Goal: Information Seeking & Learning: Learn about a topic

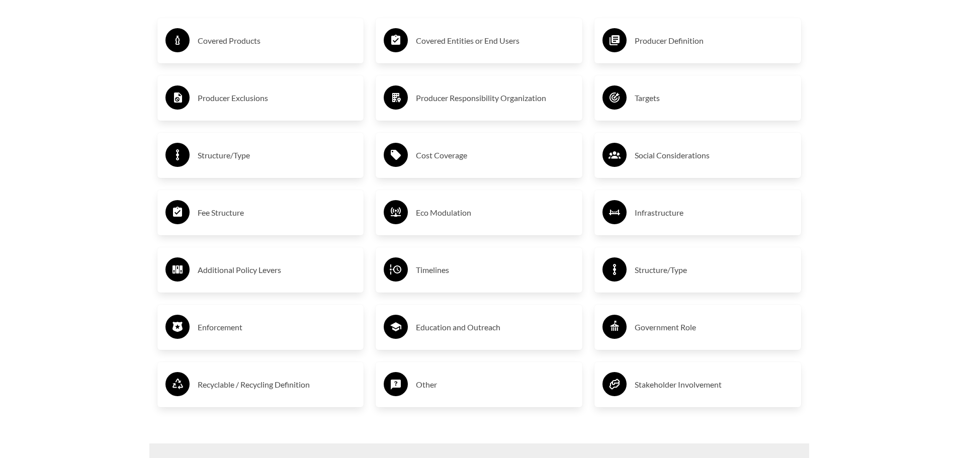
scroll to position [1860, 0]
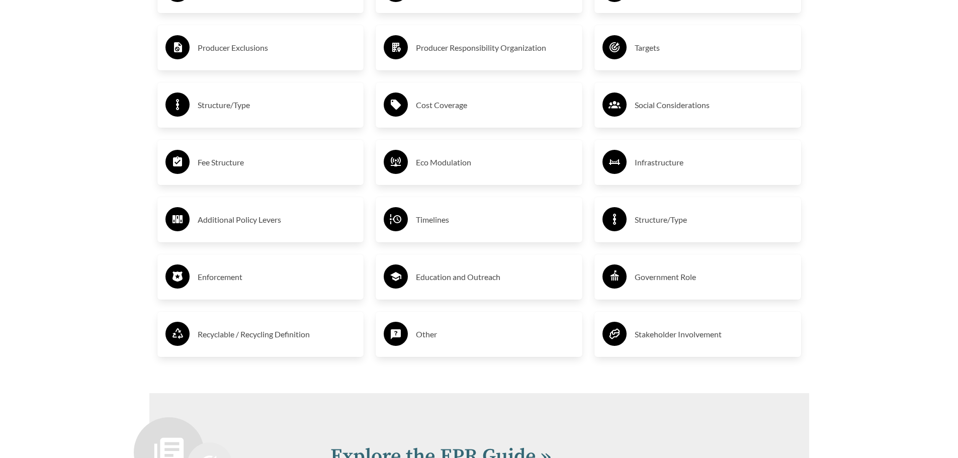
click at [229, 275] on h3 "Enforcement" at bounding box center [277, 277] width 158 height 16
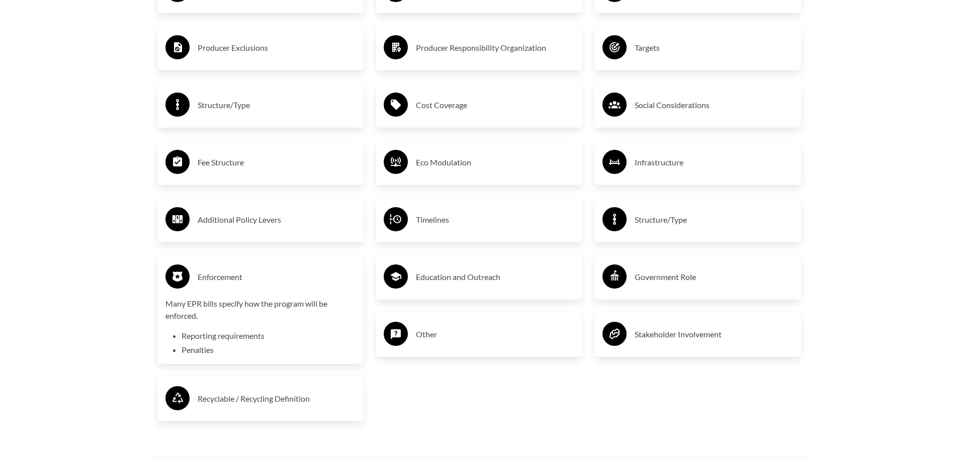
click at [439, 226] on h3 "Timelines" at bounding box center [495, 220] width 158 height 16
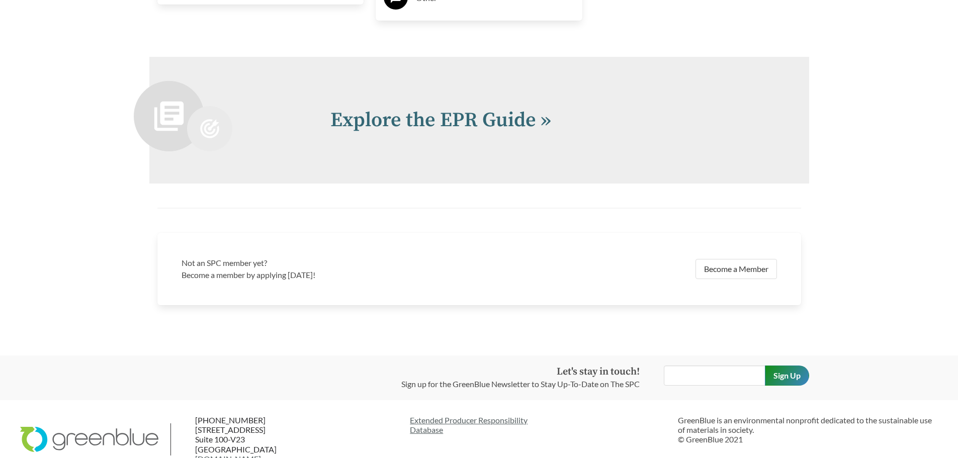
scroll to position [2299, 0]
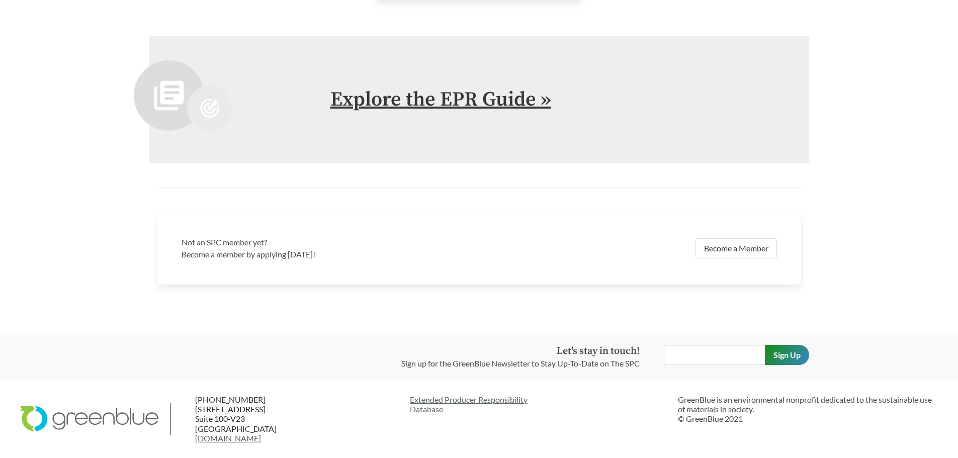
click at [505, 100] on link "Explore the EPR Guide »" at bounding box center [440, 99] width 221 height 25
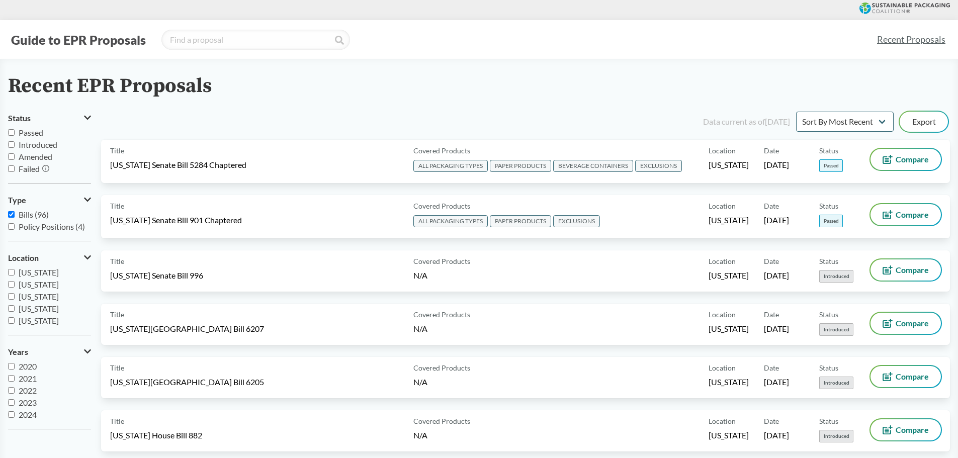
click at [13, 132] on input "Passed" at bounding box center [11, 132] width 7 height 7
checkbox input "true"
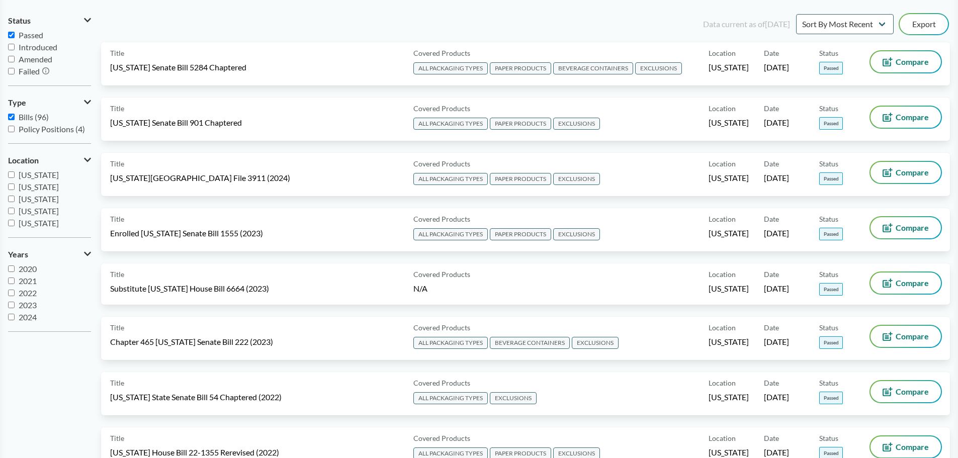
scroll to position [47, 0]
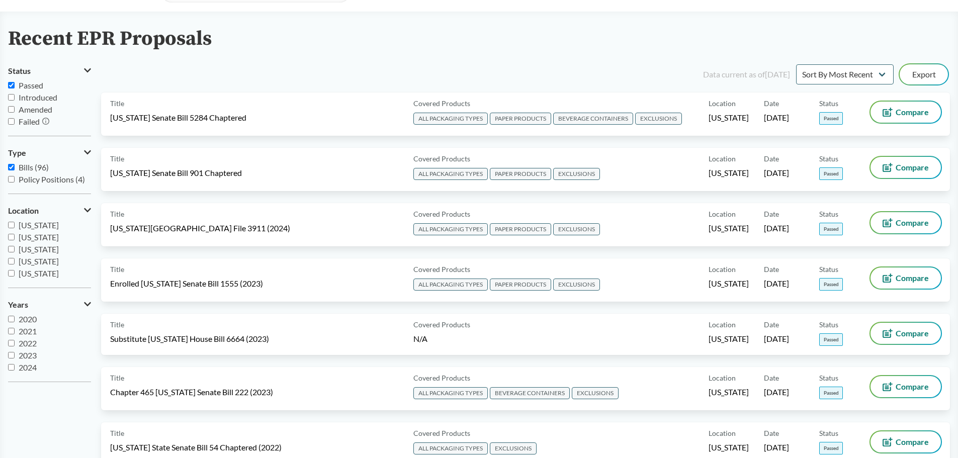
click at [10, 96] on input "Introduced" at bounding box center [11, 97] width 7 height 7
checkbox input "true"
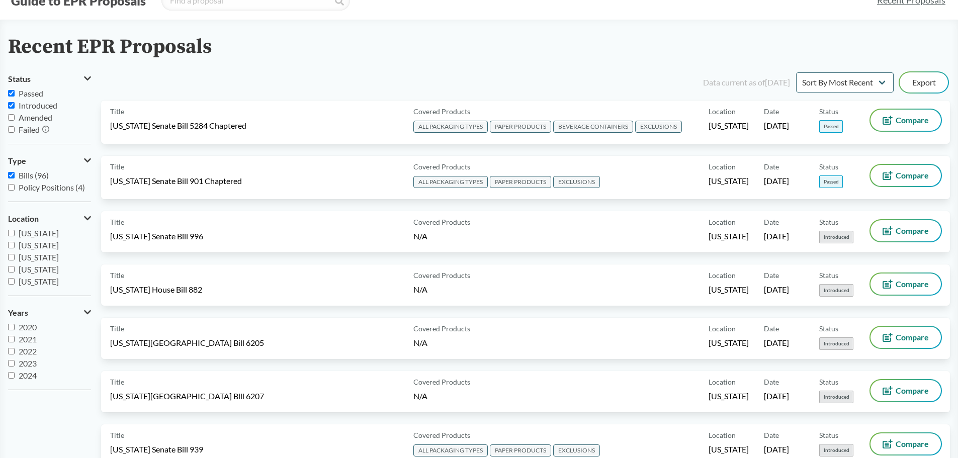
scroll to position [0, 0]
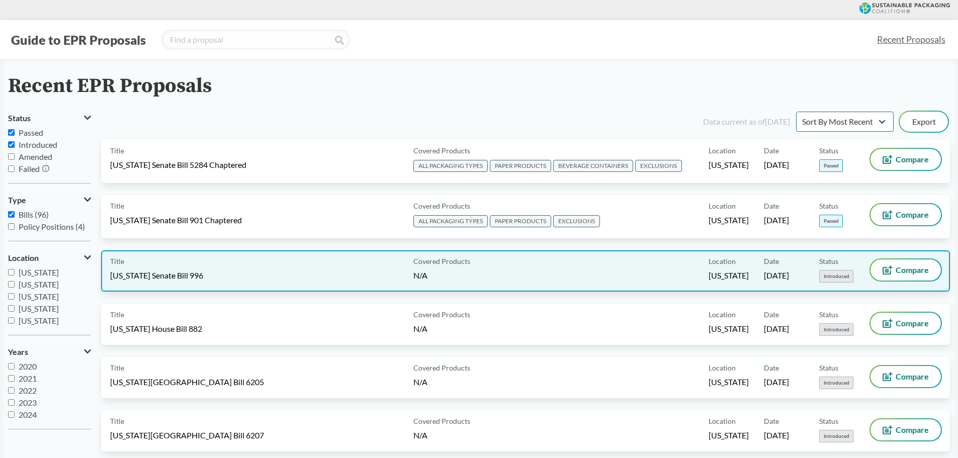
click at [536, 275] on div "Covered Products N/A" at bounding box center [558, 270] width 299 height 23
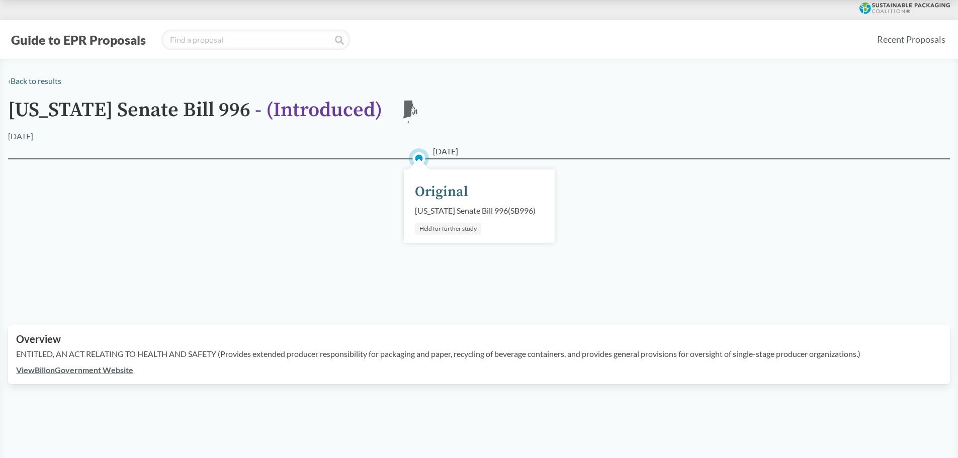
click at [105, 375] on link "View Bill on Government Website" at bounding box center [74, 370] width 117 height 10
drag, startPoint x: 440, startPoint y: 223, endPoint x: 417, endPoint y: 224, distance: 22.6
click at [417, 217] on div "[US_STATE] Senate Bill 996 ( SB996 )" at bounding box center [475, 211] width 121 height 12
copy div "SB996"
click at [279, 240] on div "[DATE] Original [US_STATE] Senate Bill 996 ( SB996 ) Held for further study" at bounding box center [479, 229] width 942 height 143
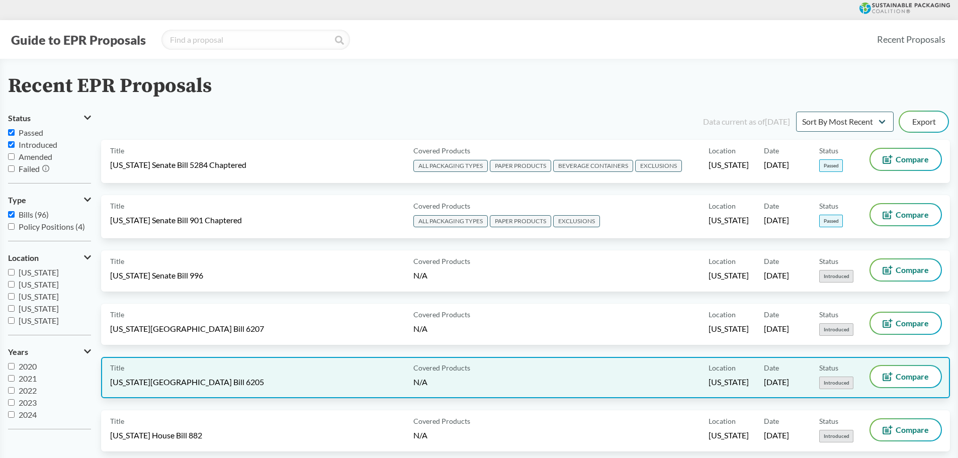
click at [234, 375] on div "Title [US_STATE][GEOGRAPHIC_DATA] Bill 6205" at bounding box center [259, 377] width 299 height 23
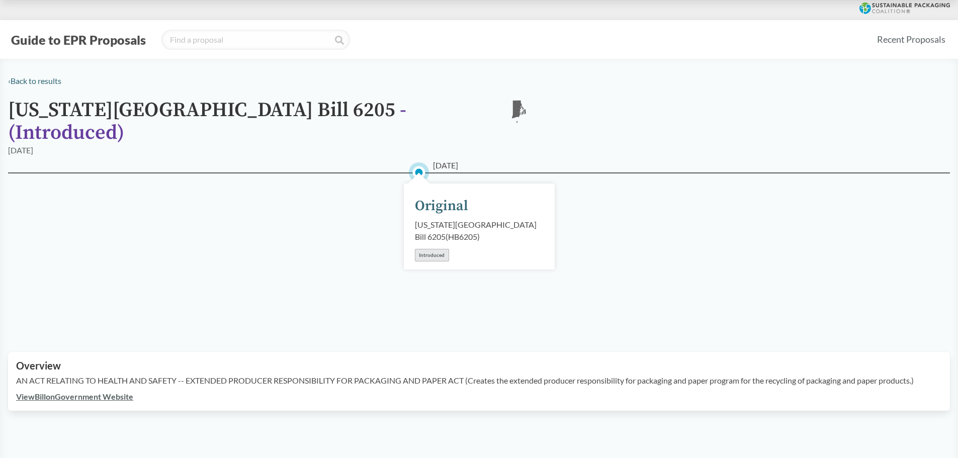
click at [101, 392] on link "View Bill on Government Website" at bounding box center [74, 397] width 117 height 10
click at [46, 82] on link "‹ Back to results" at bounding box center [34, 81] width 53 height 10
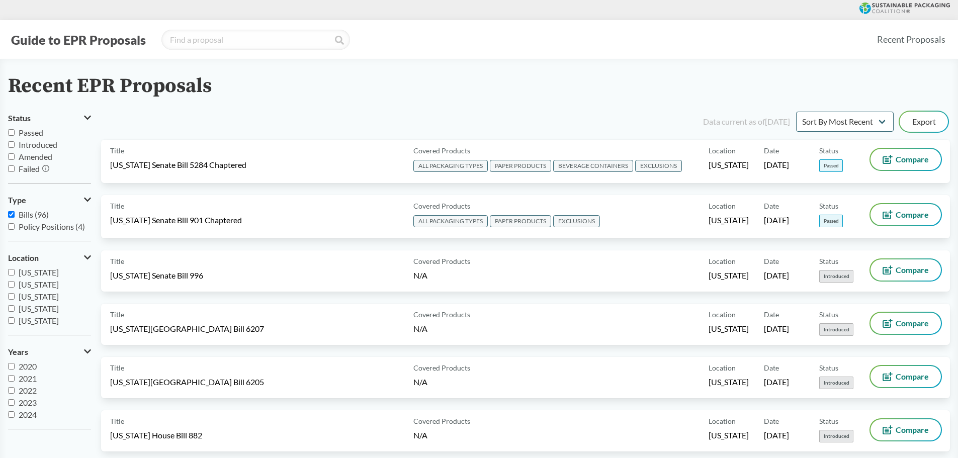
click at [13, 133] on input "Passed" at bounding box center [11, 132] width 7 height 7
checkbox input "true"
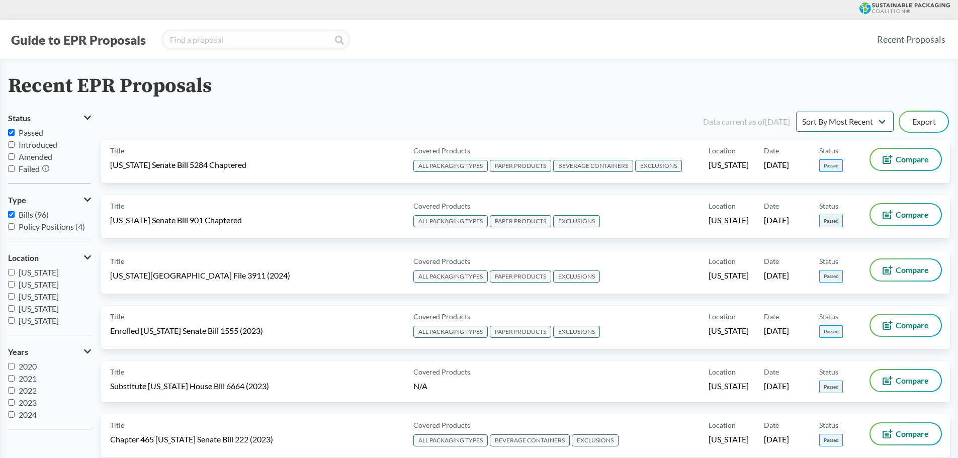
click at [12, 146] on input "Introduced" at bounding box center [11, 144] width 7 height 7
checkbox input "true"
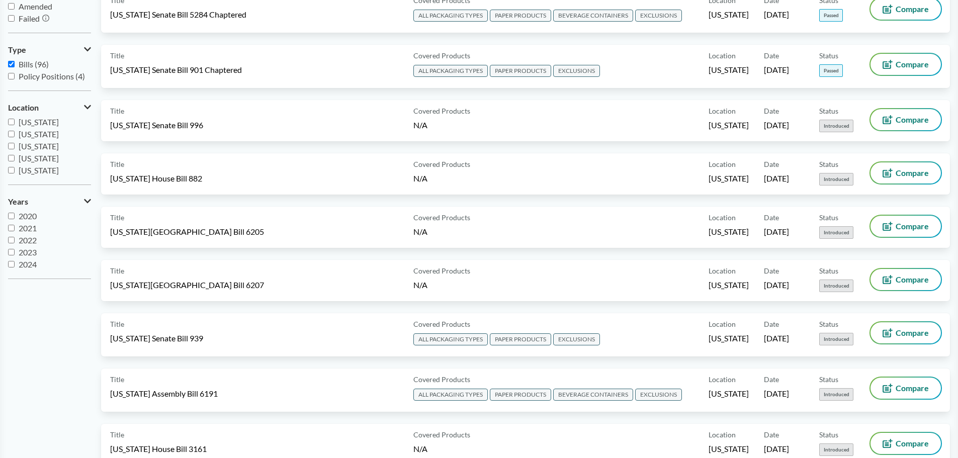
scroll to position [151, 0]
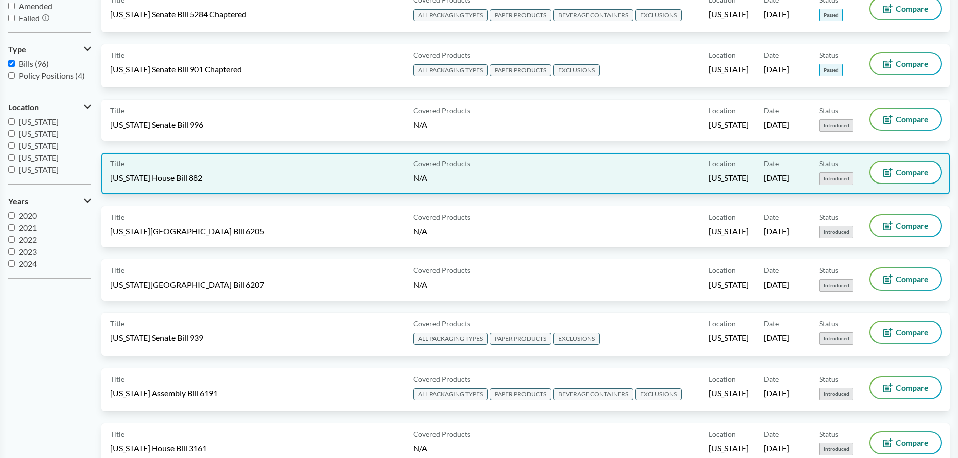
click at [331, 183] on div "Title [US_STATE] House Bill 882" at bounding box center [259, 173] width 299 height 23
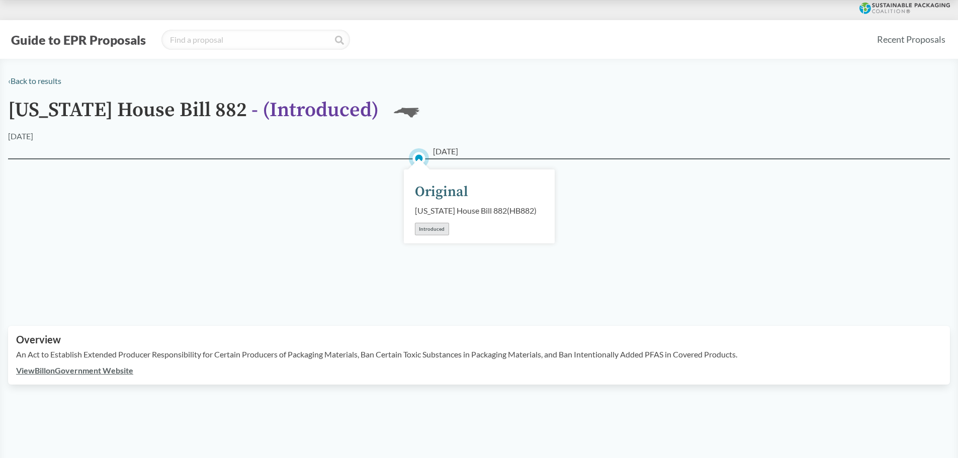
click at [90, 375] on link "View Bill on Government Website" at bounding box center [74, 370] width 117 height 10
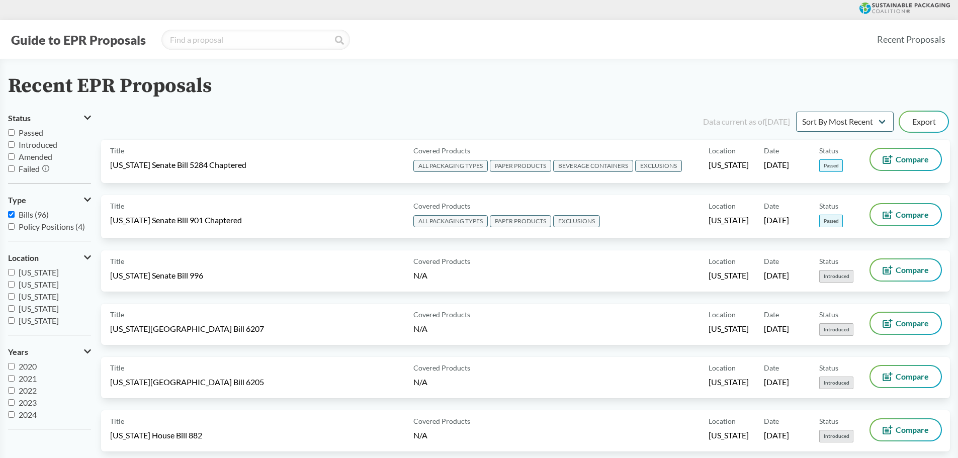
click at [11, 133] on input "Passed" at bounding box center [11, 132] width 7 height 7
checkbox input "true"
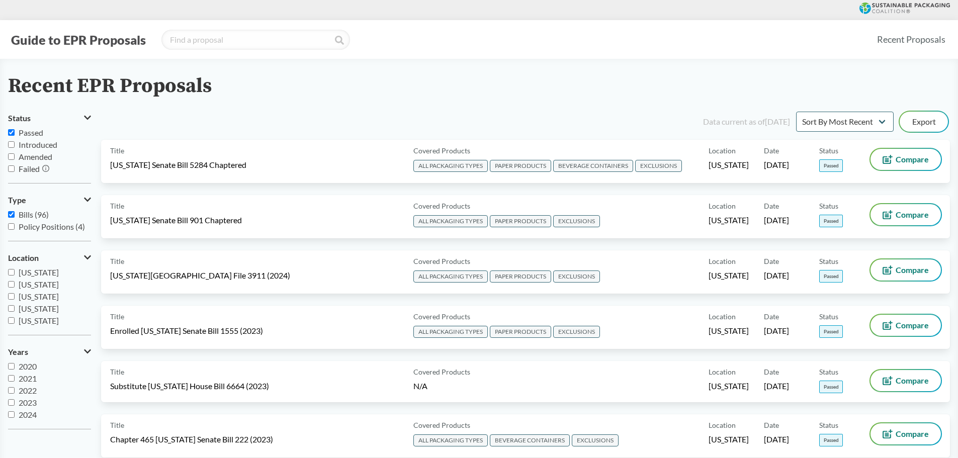
click at [13, 147] on input "Introduced" at bounding box center [11, 144] width 7 height 7
checkbox input "true"
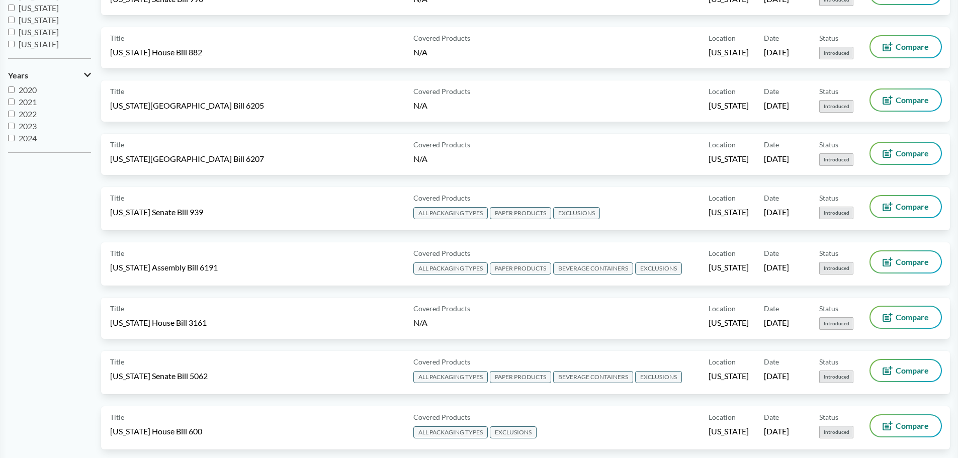
scroll to position [291, 0]
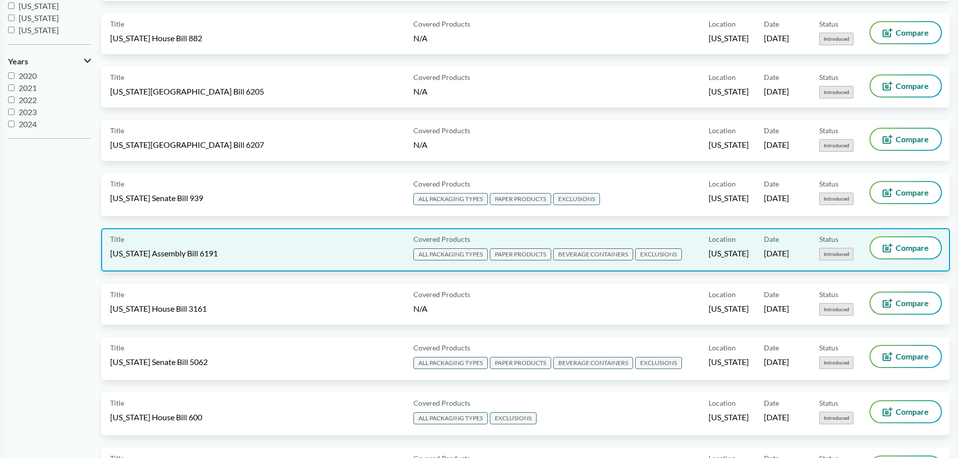
click at [217, 246] on div "Title [US_STATE] Assembly Bill 6191" at bounding box center [259, 249] width 299 height 25
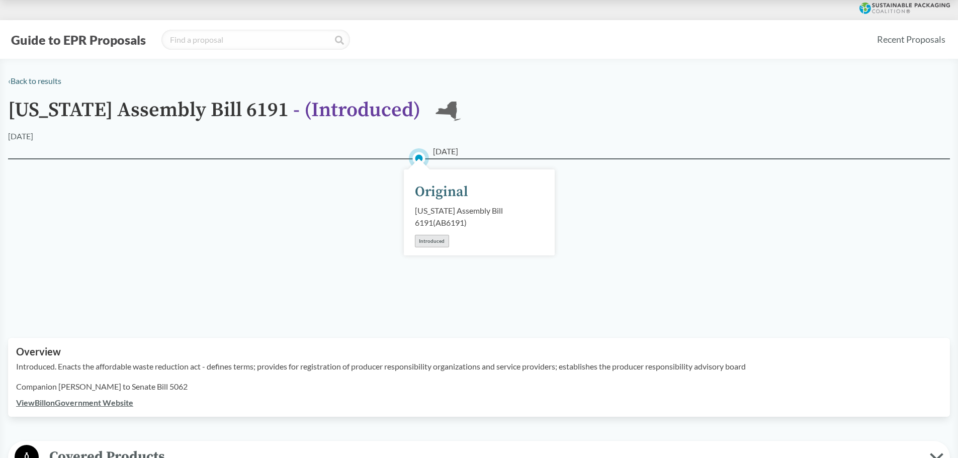
click at [439, 240] on div "Introduced" at bounding box center [432, 241] width 34 height 13
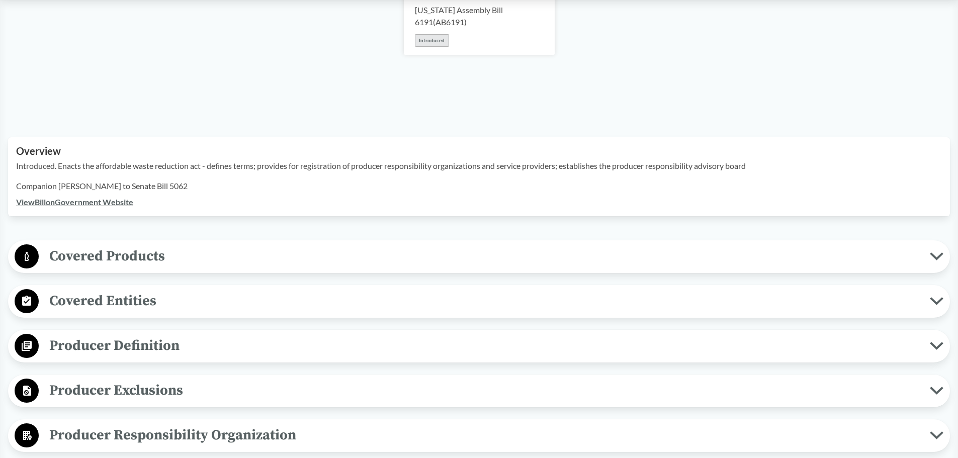
scroll to position [201, 0]
click at [97, 201] on link "View Bill on Government Website" at bounding box center [74, 202] width 117 height 10
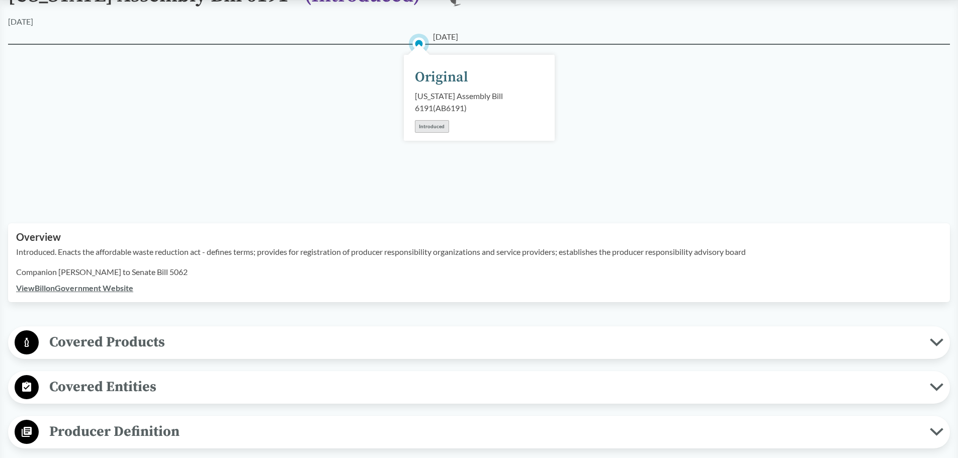
scroll to position [0, 0]
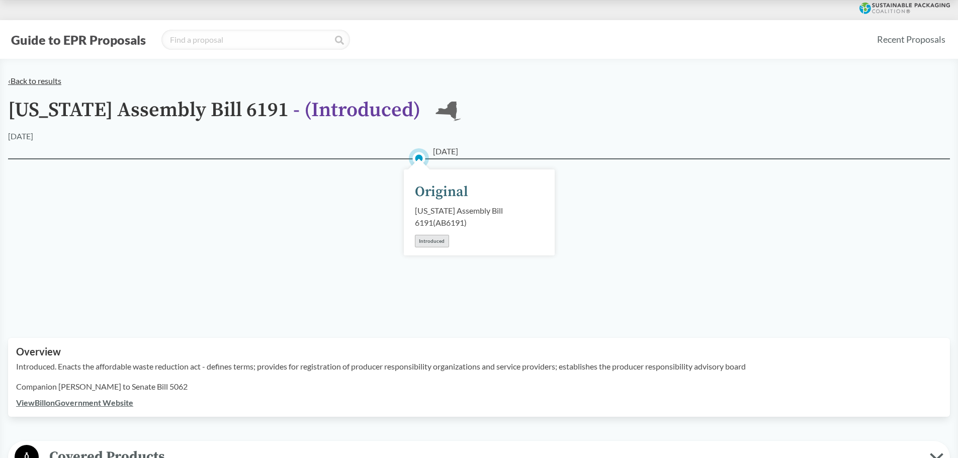
click at [32, 79] on link "‹ Back to results" at bounding box center [34, 81] width 53 height 10
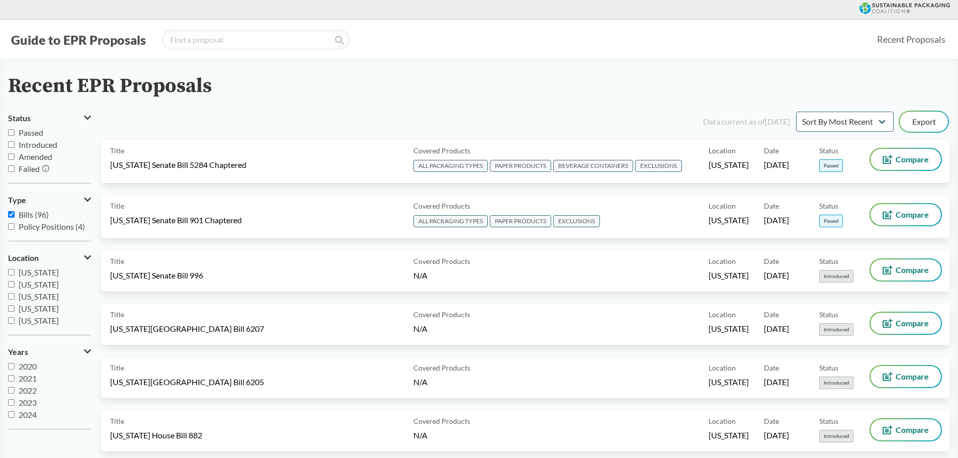
click at [13, 130] on input "Passed" at bounding box center [11, 132] width 7 height 7
checkbox input "true"
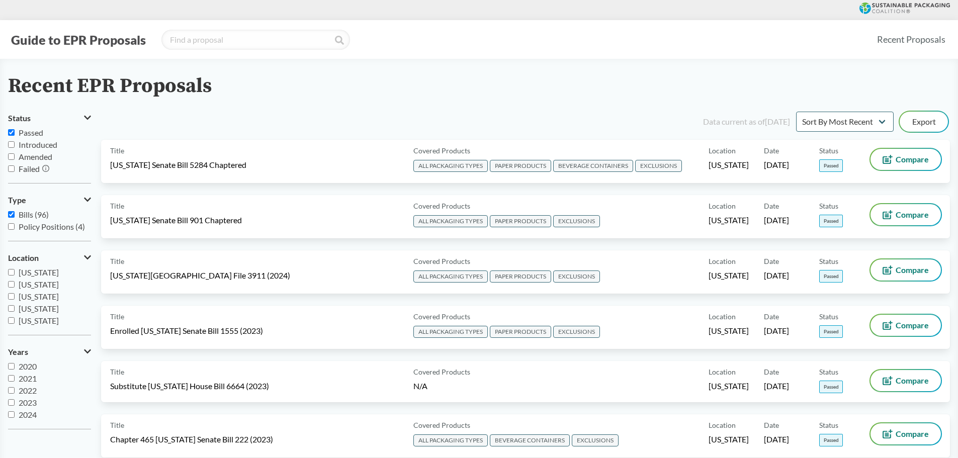
click at [11, 144] on input "Introduced" at bounding box center [11, 144] width 7 height 7
checkbox input "true"
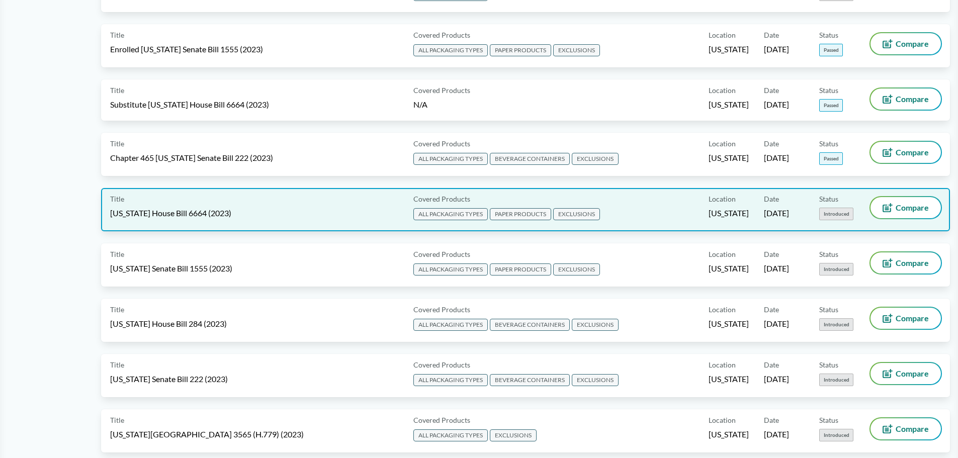
scroll to position [1598, 0]
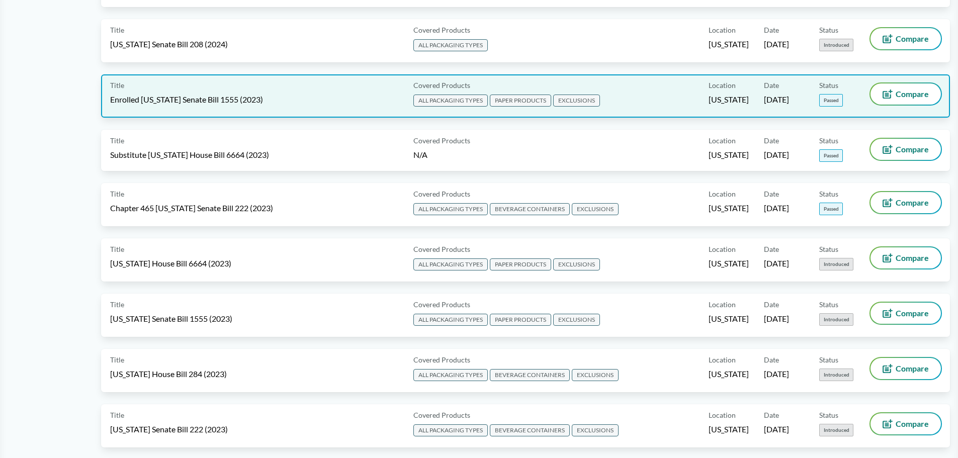
click at [246, 102] on span "Enrolled [US_STATE] Senate Bill 1555 (2023)" at bounding box center [186, 99] width 153 height 11
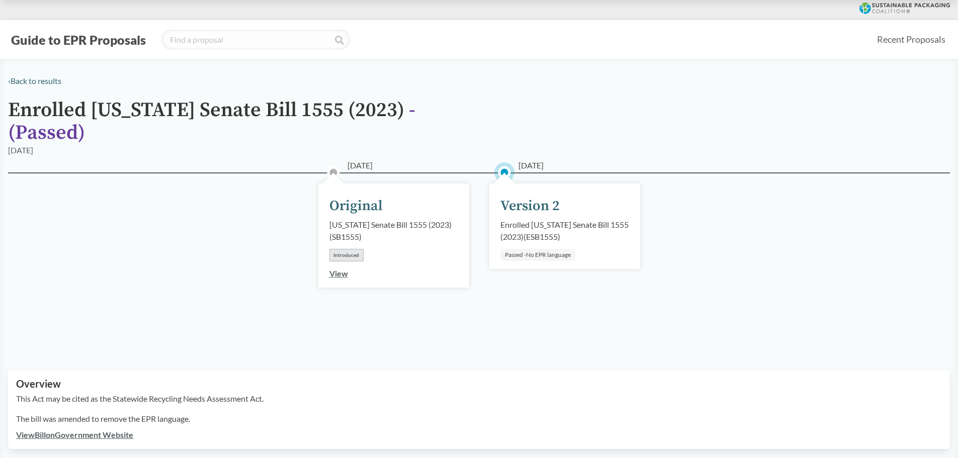
click at [340, 268] on link "View" at bounding box center [338, 273] width 19 height 10
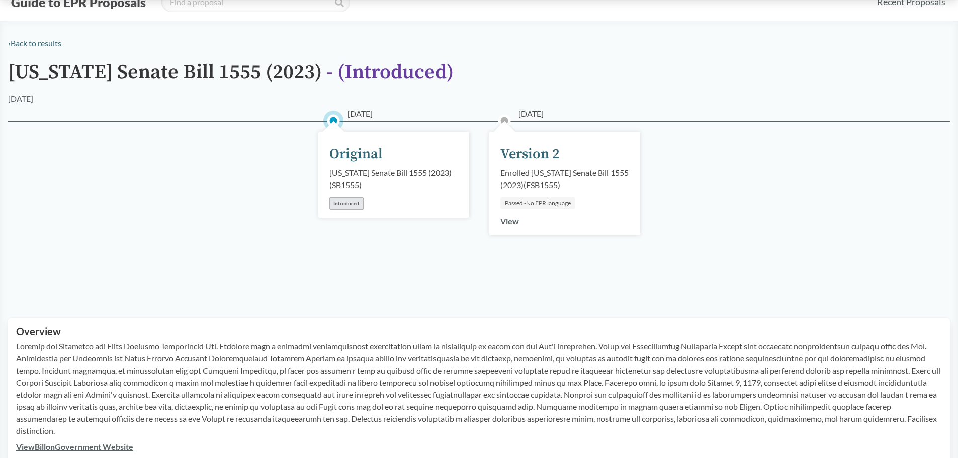
scroll to position [251, 0]
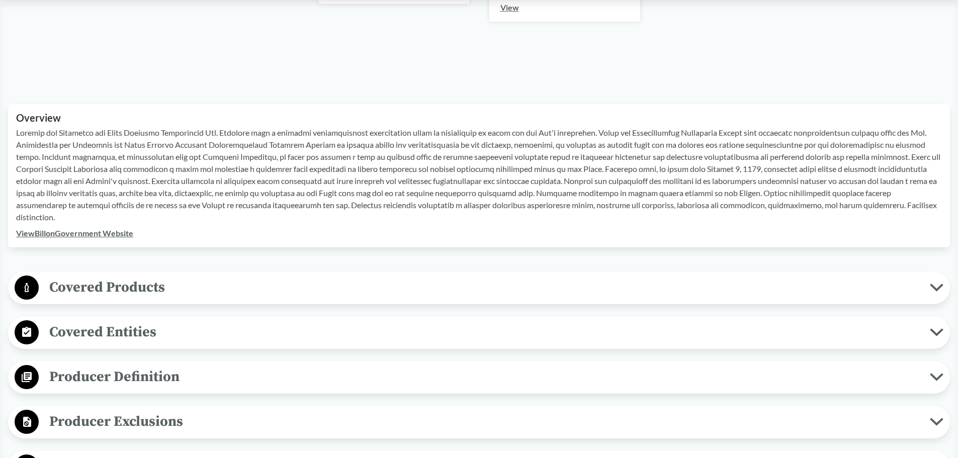
click at [111, 233] on link "View Bill on Government Website" at bounding box center [74, 233] width 117 height 10
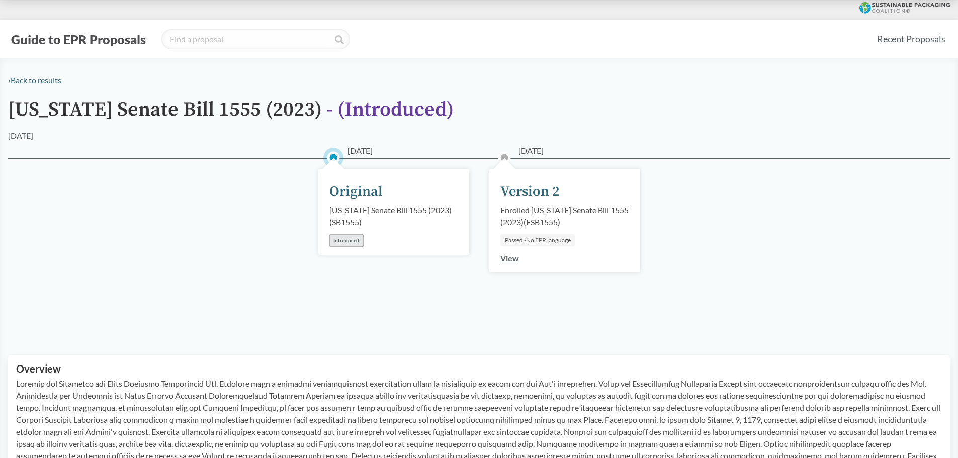
scroll to position [0, 0]
click at [40, 78] on link "‹ Back to results" at bounding box center [34, 81] width 53 height 10
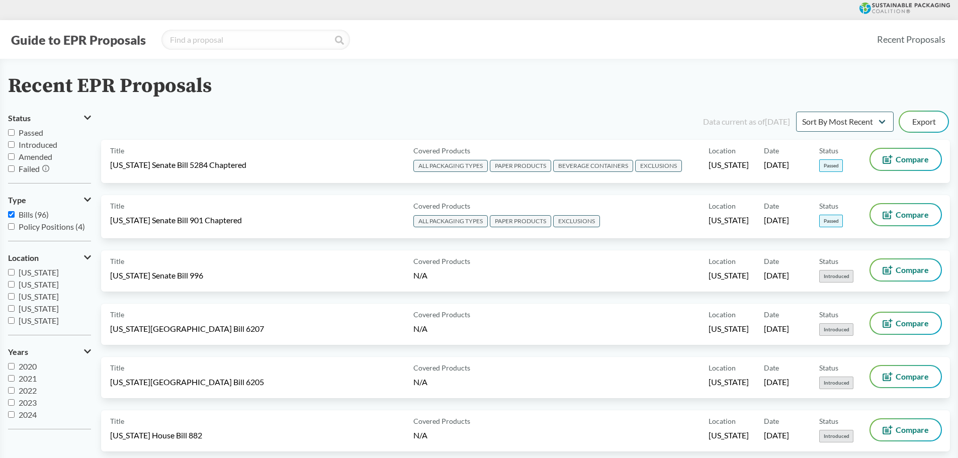
click at [12, 135] on input "Passed" at bounding box center [11, 132] width 7 height 7
checkbox input "true"
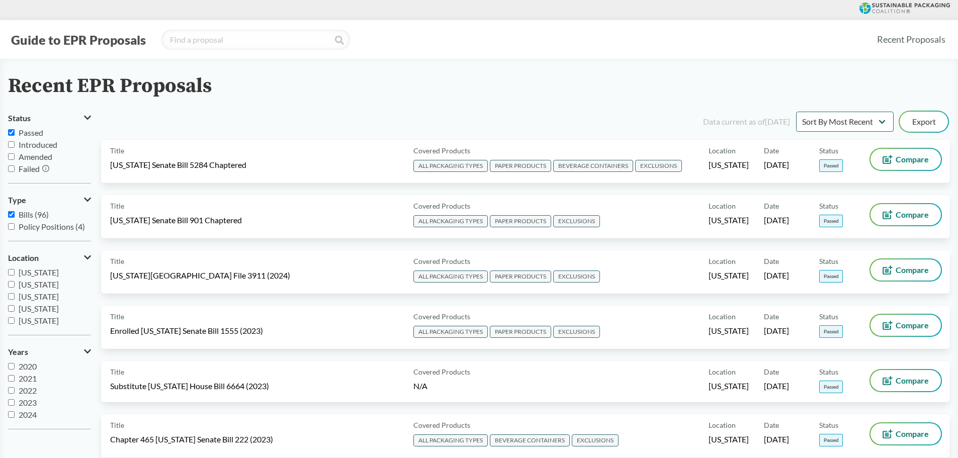
click at [10, 147] on input "Introduced" at bounding box center [11, 144] width 7 height 7
checkbox input "true"
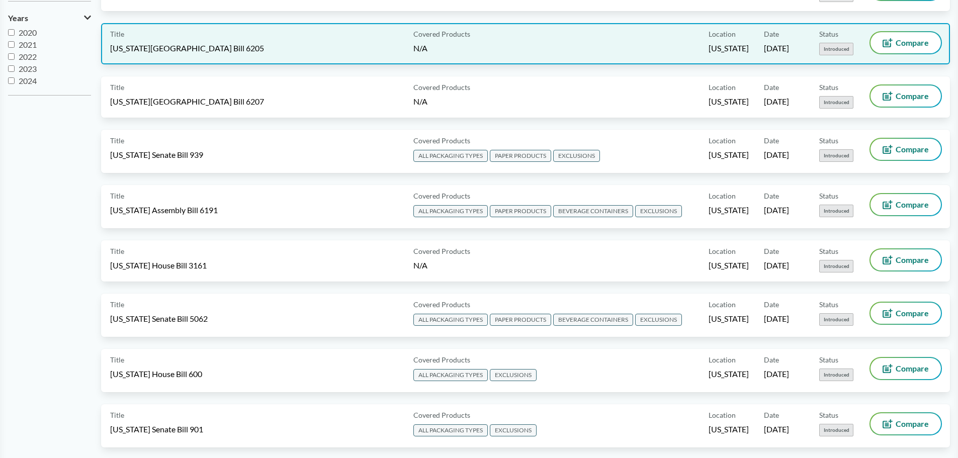
scroll to position [391, 0]
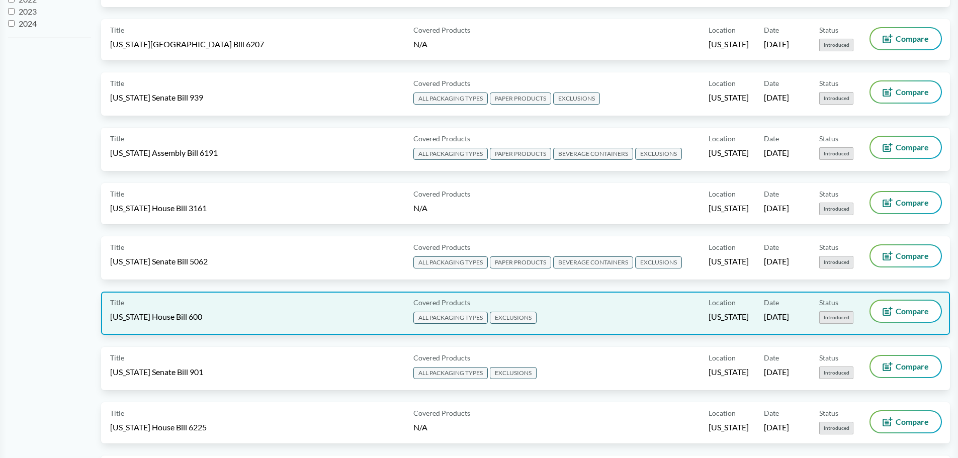
click at [264, 306] on div "Title [US_STATE] House Bill 600" at bounding box center [259, 313] width 299 height 25
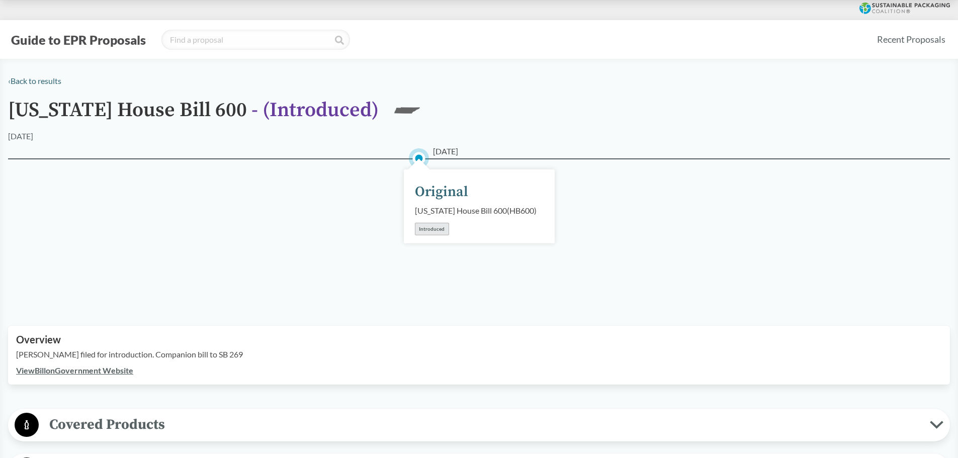
click at [128, 372] on link "View Bill on Government Website" at bounding box center [74, 370] width 117 height 10
click at [41, 82] on link "‹ Back to results" at bounding box center [34, 81] width 53 height 10
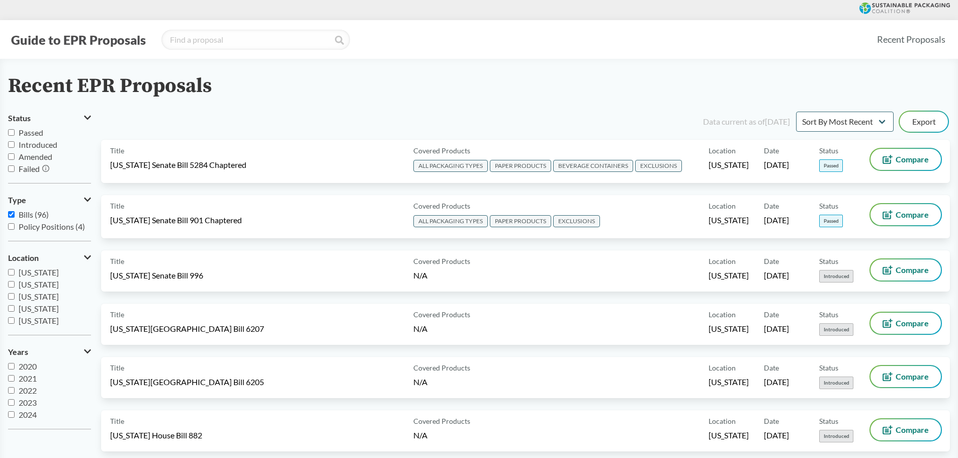
click at [14, 131] on input "Passed" at bounding box center [11, 132] width 7 height 7
checkbox input "true"
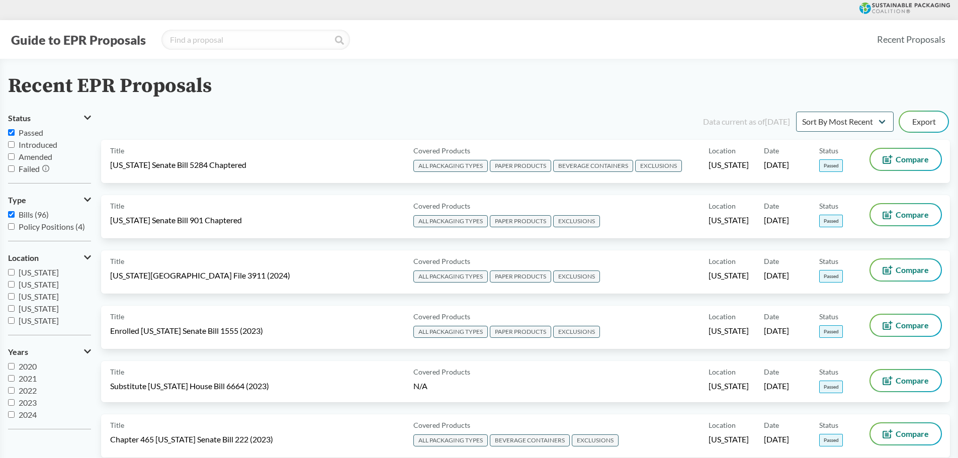
click at [12, 142] on input "Introduced" at bounding box center [11, 144] width 7 height 7
checkbox input "true"
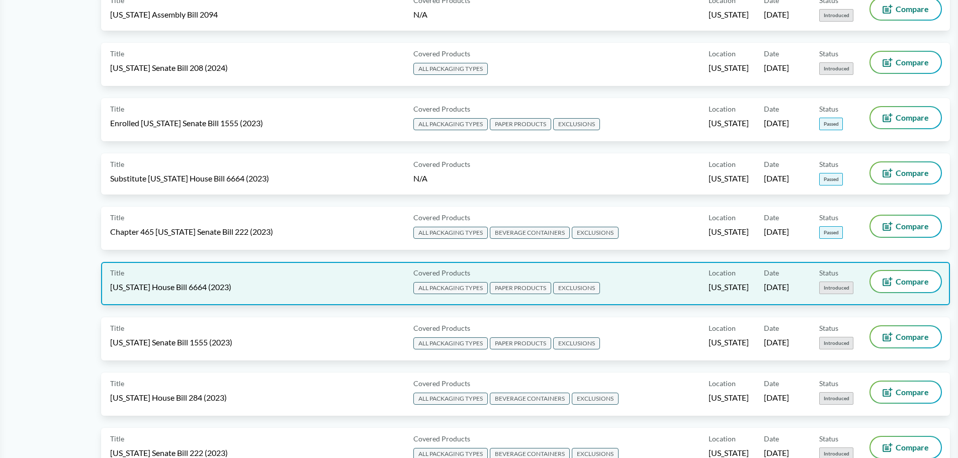
scroll to position [1558, 0]
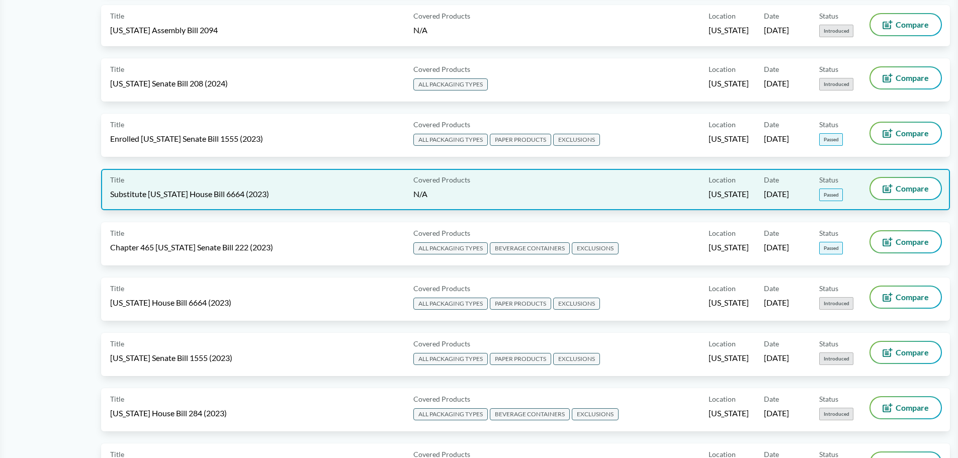
click at [264, 197] on span "Substitute [US_STATE] House Bill 6664 (2023)" at bounding box center [189, 194] width 159 height 11
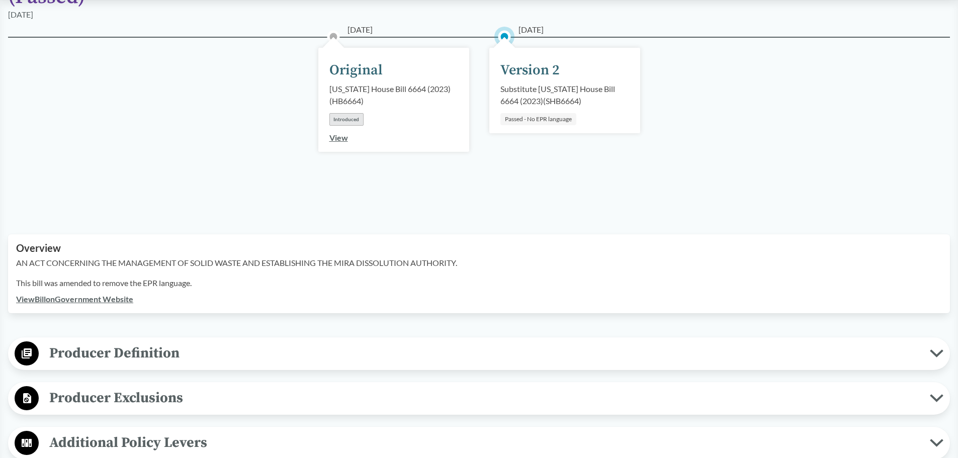
scroll to position [151, 0]
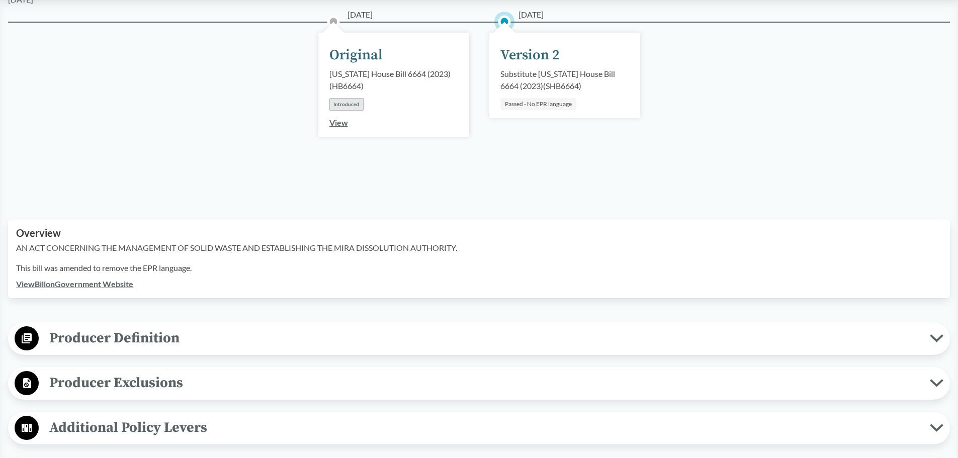
click at [110, 283] on link "View Bill on Government Website" at bounding box center [74, 284] width 117 height 10
click at [413, 343] on span "Producer Definition" at bounding box center [484, 338] width 891 height 23
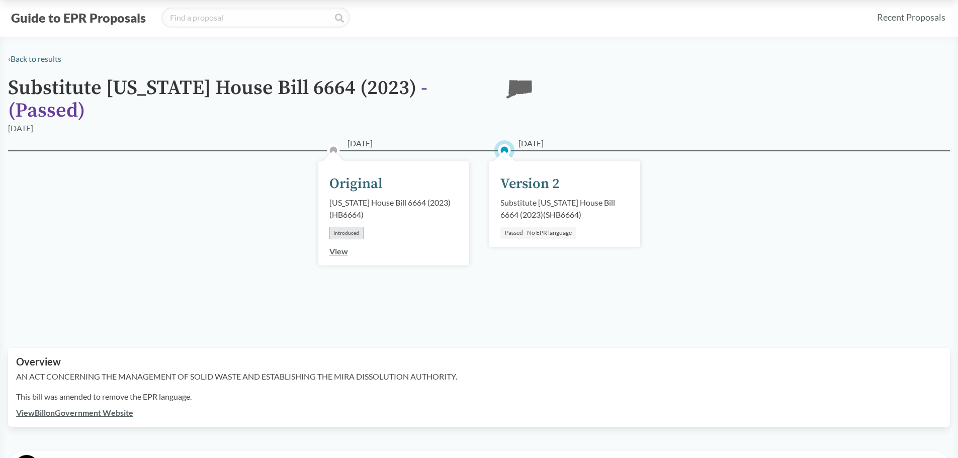
scroll to position [0, 0]
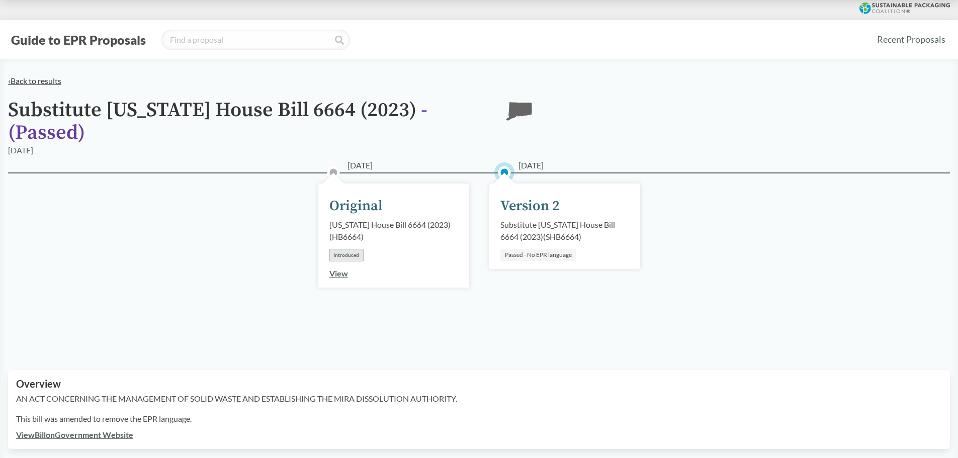
click at [39, 82] on link "‹ Back to results" at bounding box center [34, 81] width 53 height 10
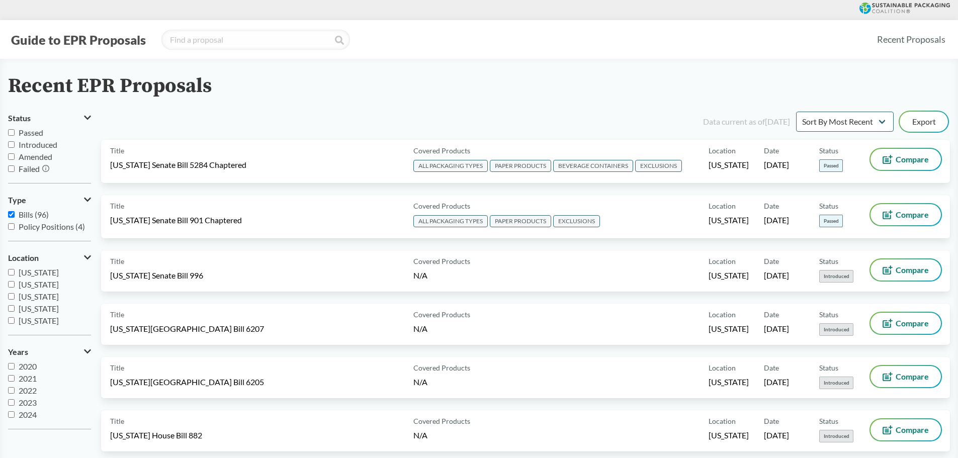
click at [14, 132] on input "Passed" at bounding box center [11, 132] width 7 height 7
checkbox input "true"
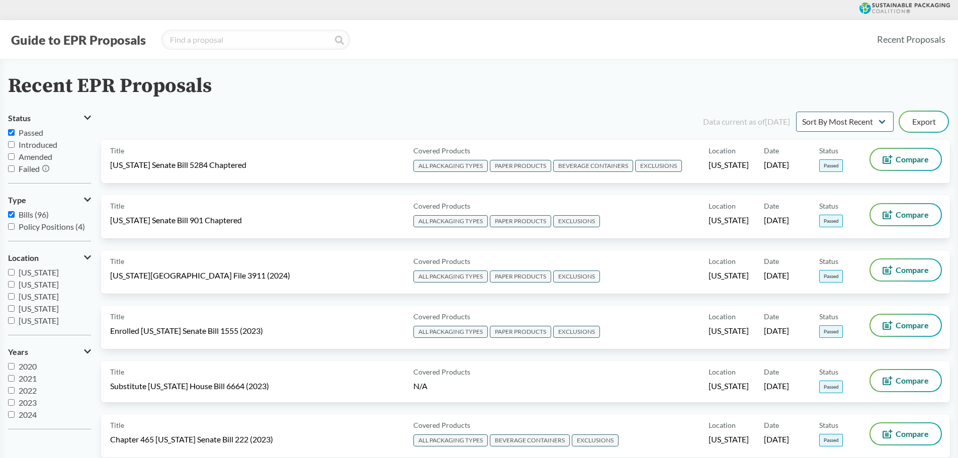
click at [12, 144] on input "Introduced" at bounding box center [11, 144] width 7 height 7
checkbox input "true"
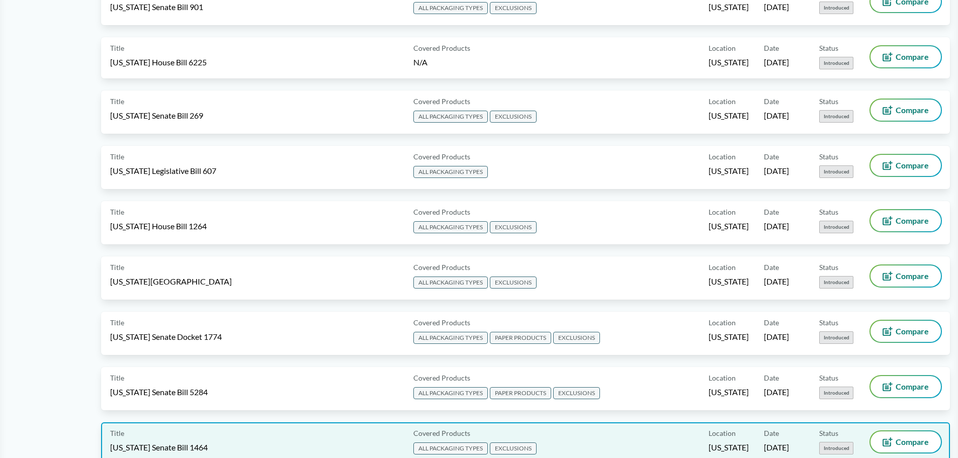
scroll to position [743, 0]
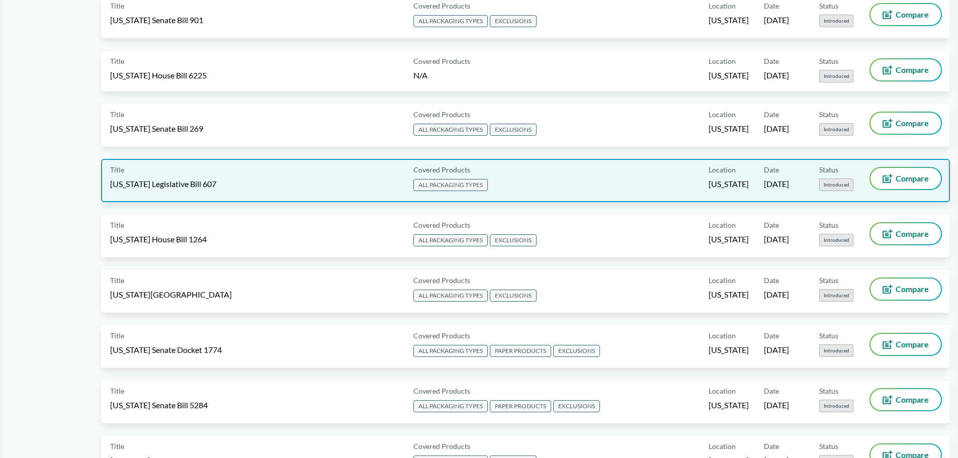
click at [270, 184] on div "Title [US_STATE] Legislative Bill 607" at bounding box center [259, 180] width 299 height 25
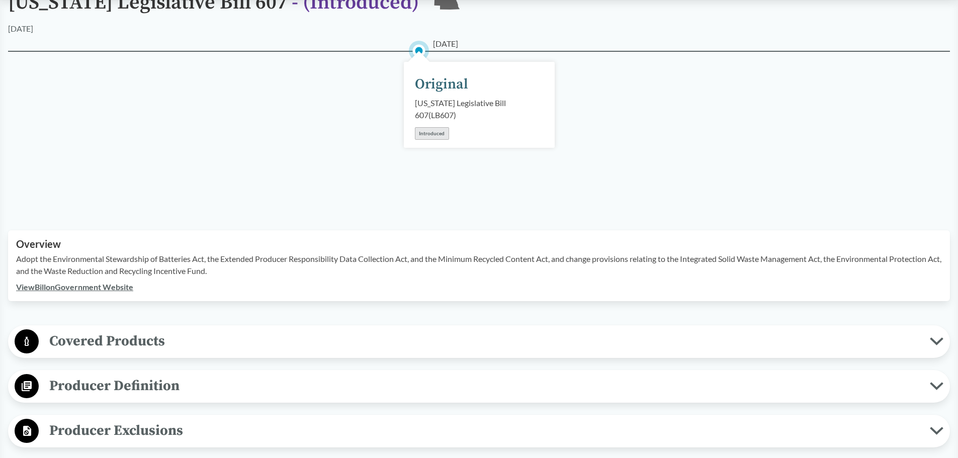
scroll to position [89, 0]
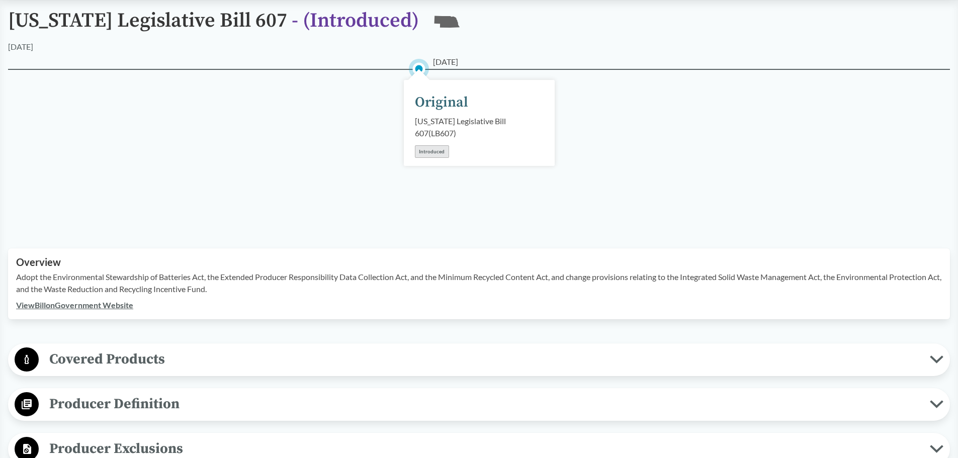
click at [125, 306] on link "View Bill on Government Website" at bounding box center [74, 305] width 117 height 10
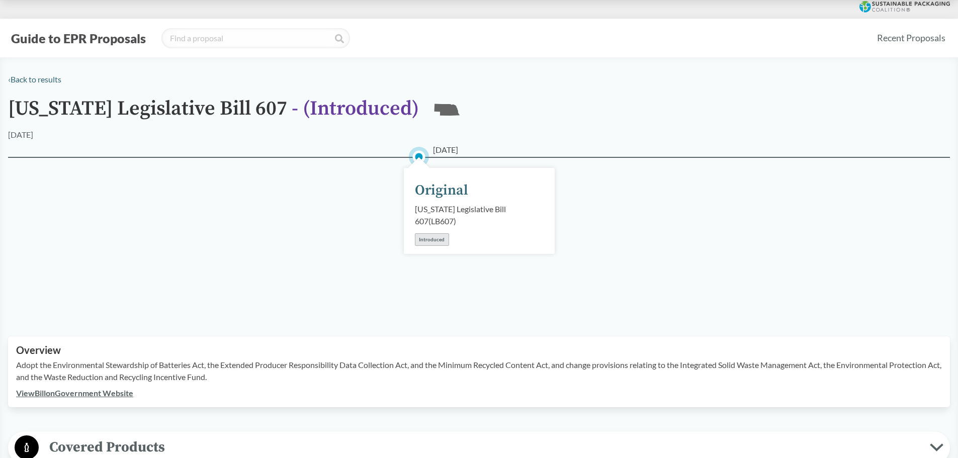
scroll to position [0, 0]
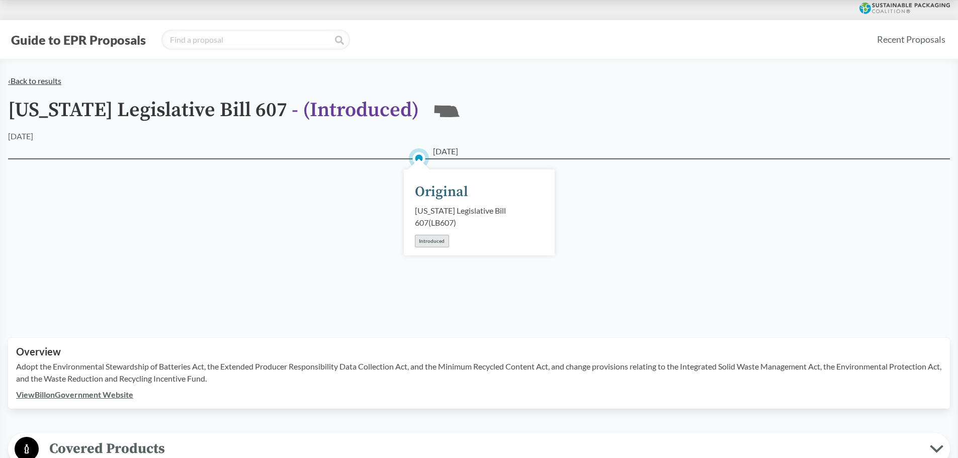
click at [38, 81] on link "‹ Back to results" at bounding box center [34, 81] width 53 height 10
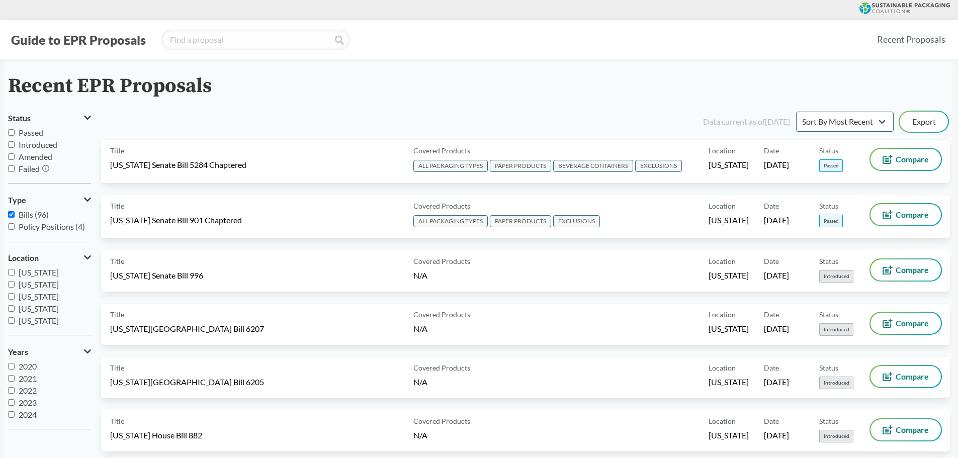
click at [12, 132] on input "Passed" at bounding box center [11, 132] width 7 height 7
checkbox input "true"
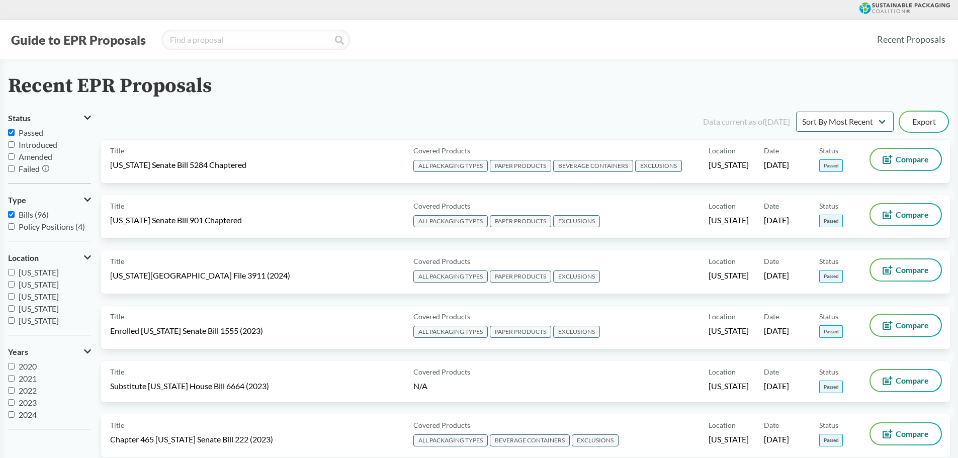
click at [13, 143] on input "Introduced" at bounding box center [11, 144] width 7 height 7
checkbox input "true"
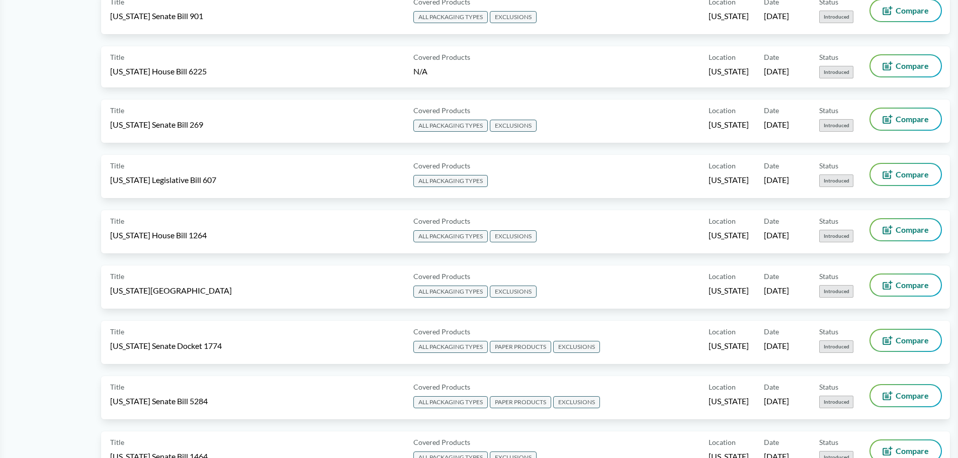
scroll to position [743, 0]
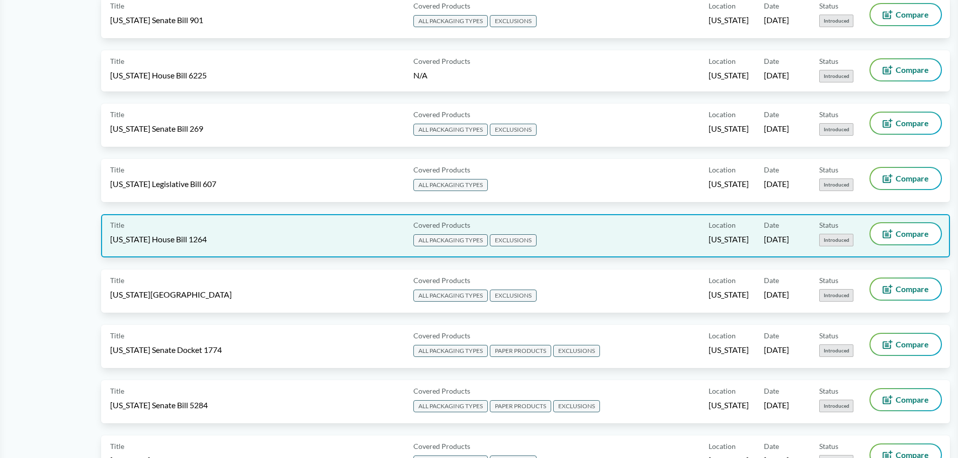
click at [213, 243] on div "Title [US_STATE] House Bill 1264" at bounding box center [259, 235] width 299 height 25
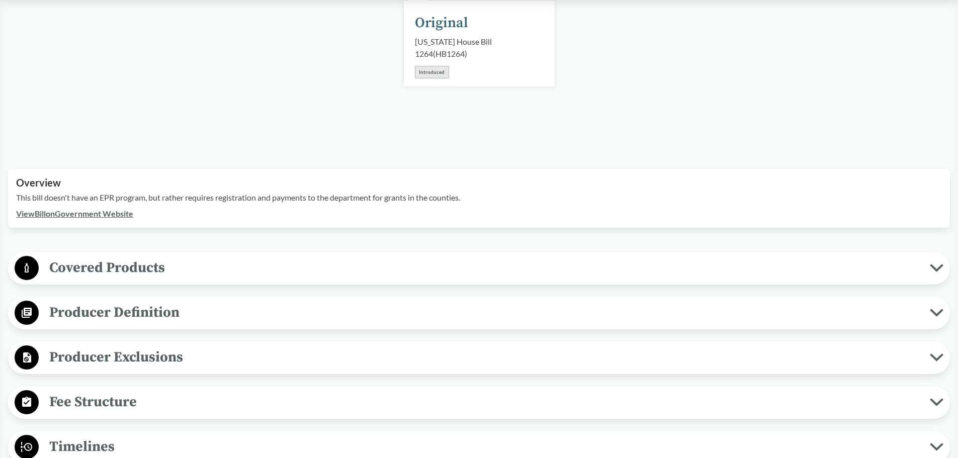
scroll to position [151, 0]
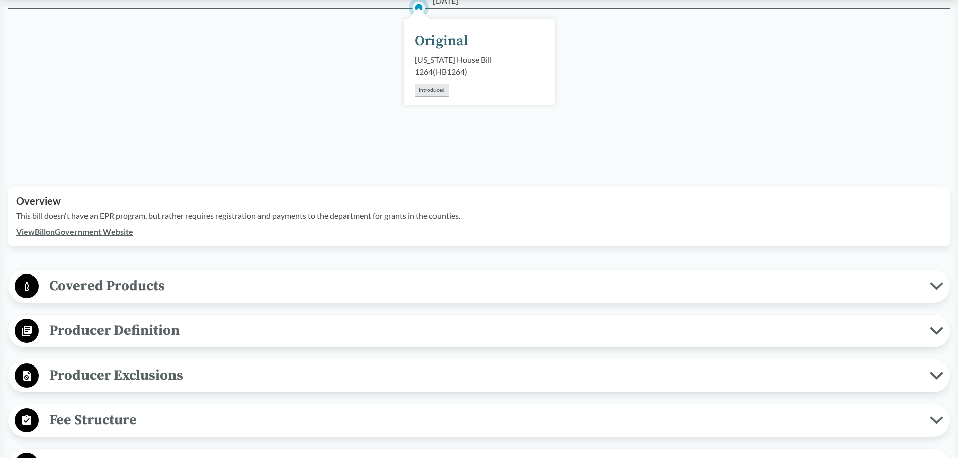
click at [89, 227] on link "View Bill on Government Website" at bounding box center [74, 232] width 117 height 10
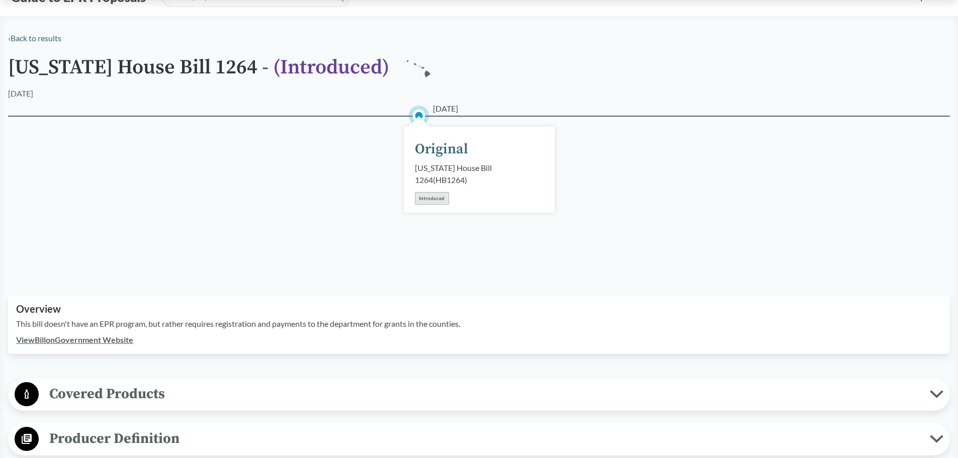
scroll to position [0, 0]
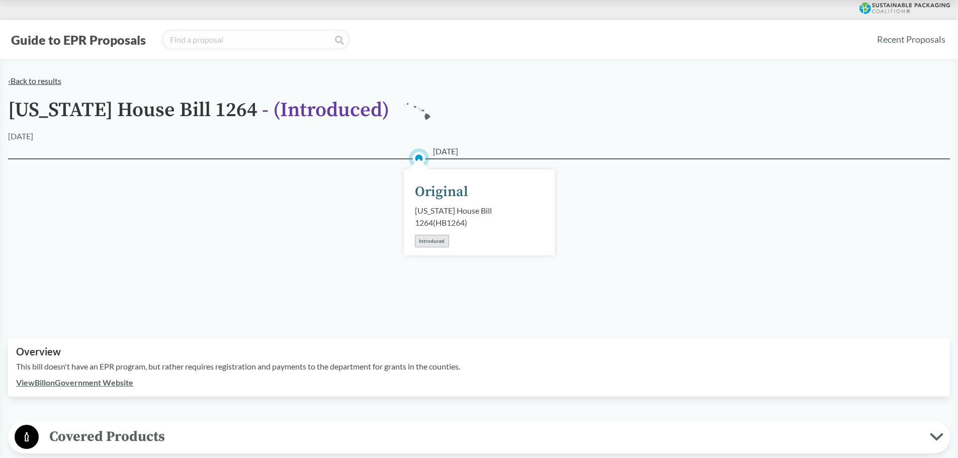
click at [29, 78] on link "‹ Back to results" at bounding box center [34, 81] width 53 height 10
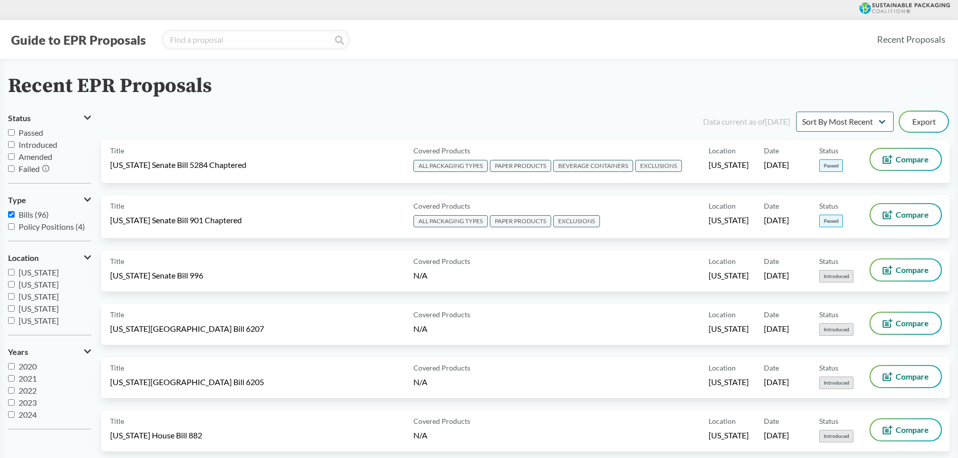
click at [15, 131] on label "Passed" at bounding box center [49, 133] width 83 height 12
click at [15, 131] on input "Passed" at bounding box center [11, 132] width 7 height 7
checkbox input "true"
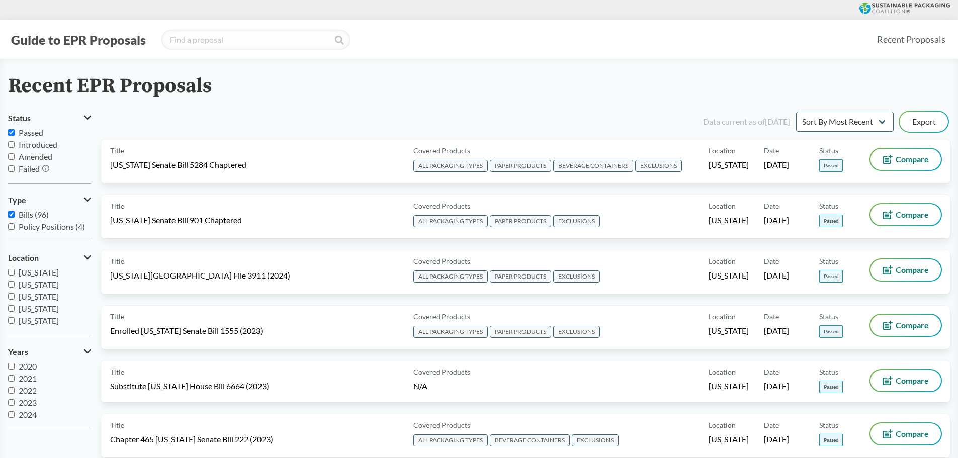
click at [12, 144] on input "Introduced" at bounding box center [11, 144] width 7 height 7
checkbox input "true"
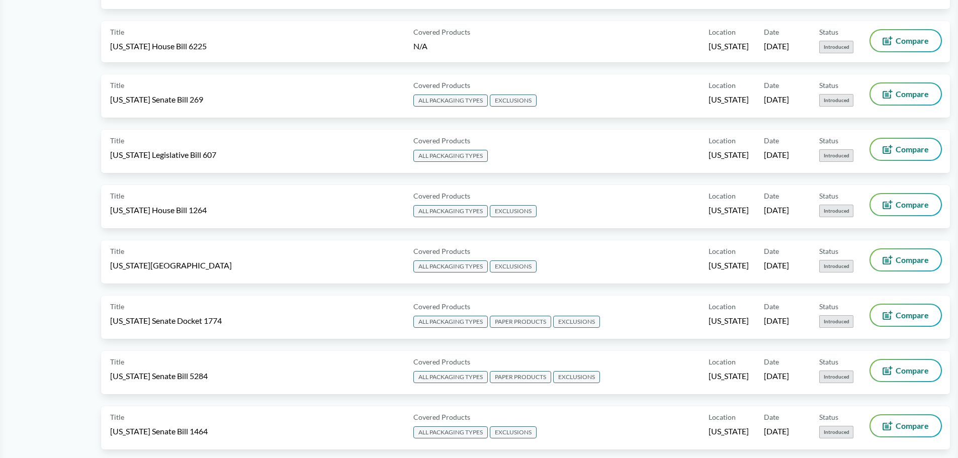
scroll to position [754, 0]
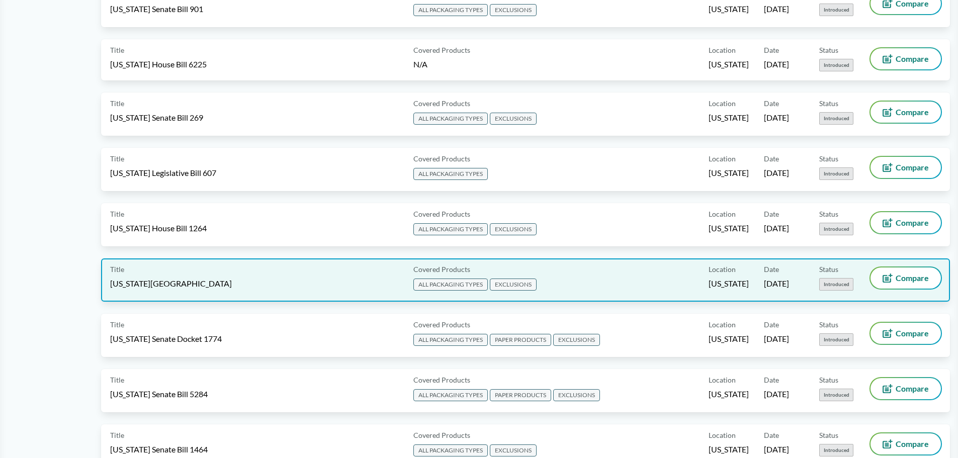
click at [194, 294] on div "Title [US_STATE] House Docket 3349 Covered Products ALL PACKAGING TYPES EXCLUSI…" at bounding box center [525, 279] width 849 height 43
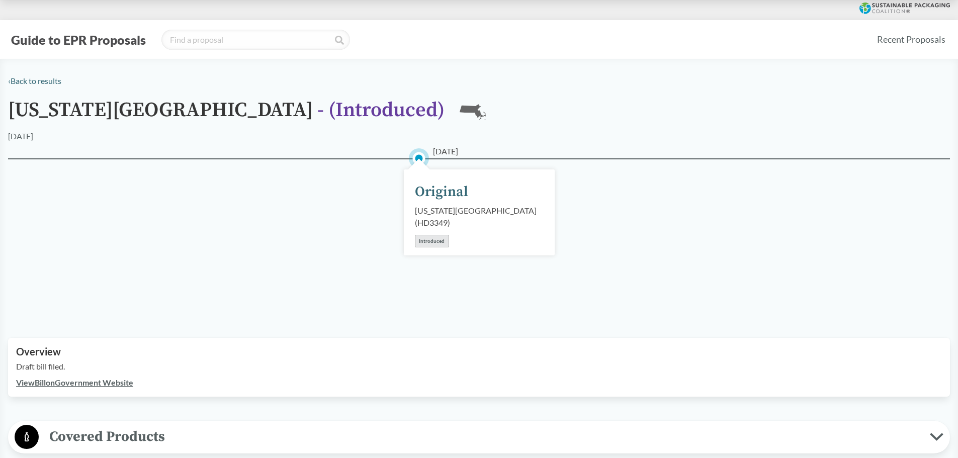
click at [103, 383] on link "View Bill on Government Website" at bounding box center [74, 383] width 117 height 10
click at [45, 80] on link "‹ Back to results" at bounding box center [34, 81] width 53 height 10
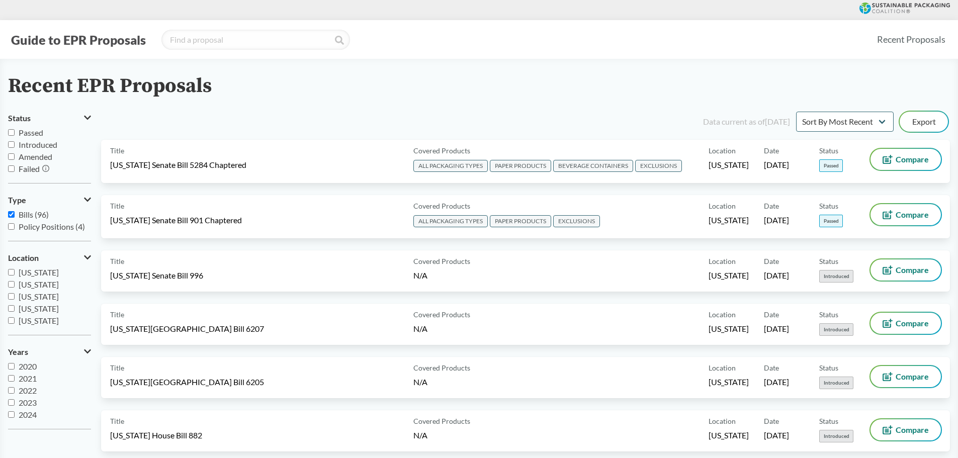
click at [13, 133] on input "Passed" at bounding box center [11, 132] width 7 height 7
checkbox input "true"
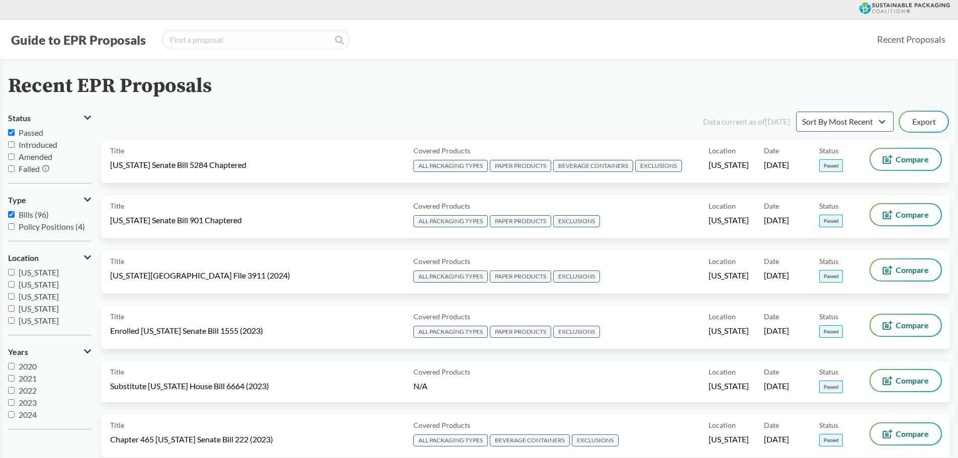
click at [13, 145] on input "Introduced" at bounding box center [11, 144] width 7 height 7
checkbox input "true"
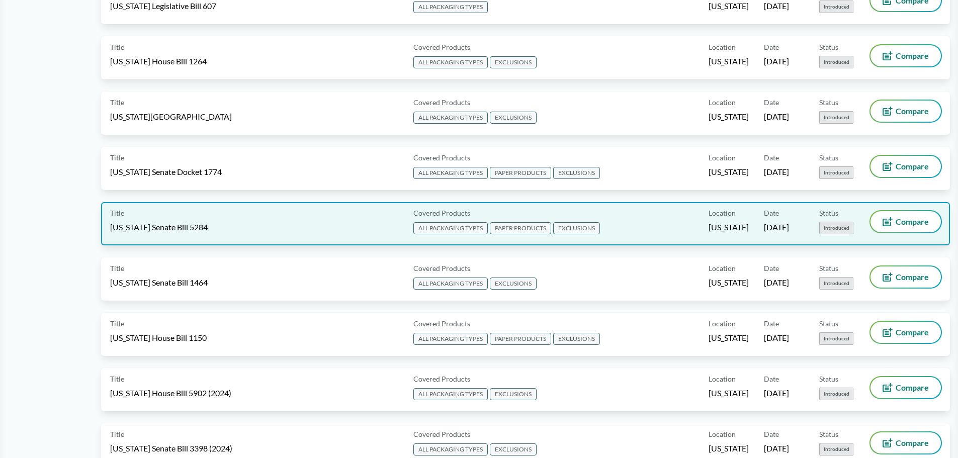
scroll to position [1005, 0]
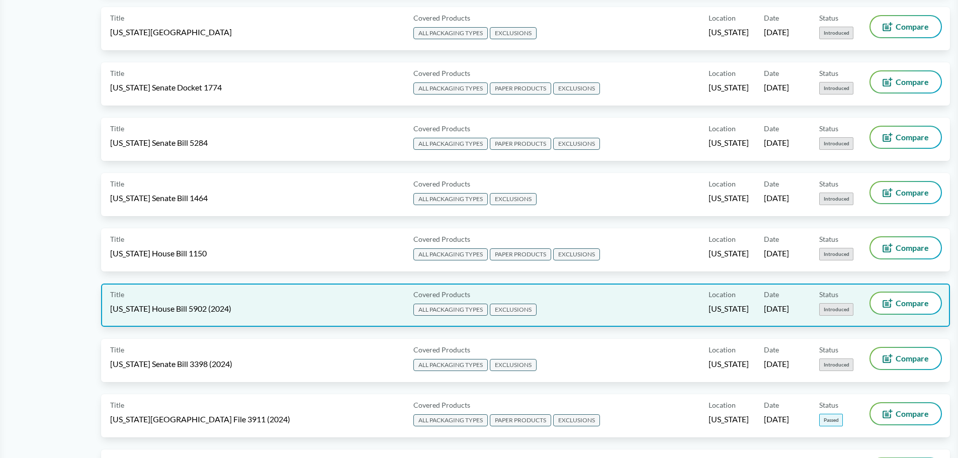
click at [265, 306] on div "Title [US_STATE] House Bill 5902 (2024)" at bounding box center [259, 305] width 299 height 25
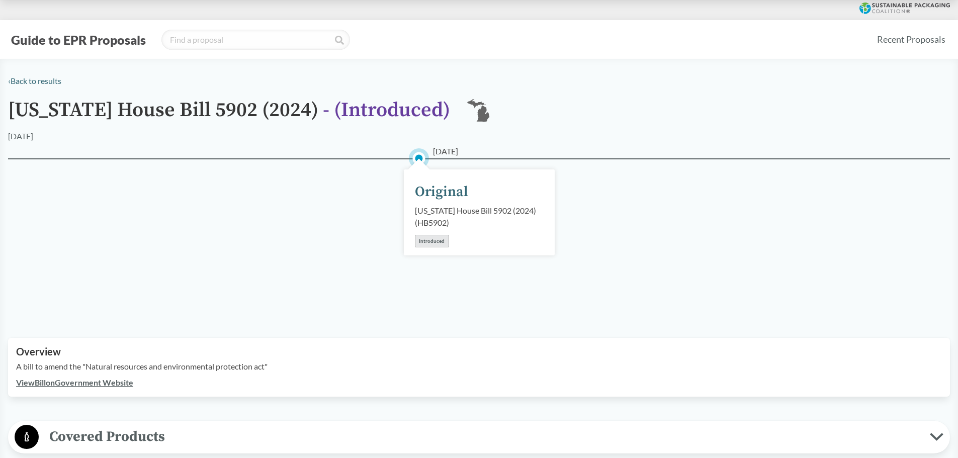
click at [107, 382] on link "View Bill on Government Website" at bounding box center [74, 383] width 117 height 10
click at [24, 76] on link "‹ Back to results" at bounding box center [34, 81] width 53 height 10
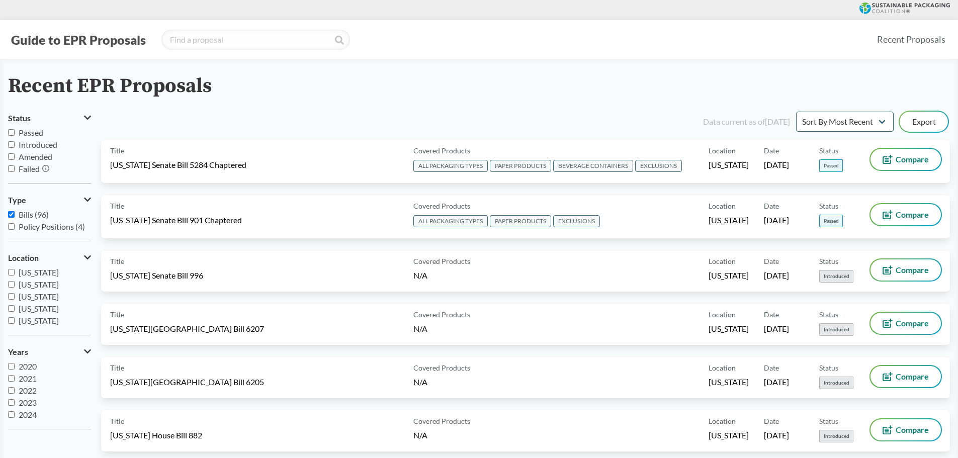
click at [12, 130] on input "Passed" at bounding box center [11, 132] width 7 height 7
checkbox input "true"
click at [12, 143] on input "Introduced" at bounding box center [11, 144] width 7 height 7
checkbox input "true"
